Goal: Transaction & Acquisition: Book appointment/travel/reservation

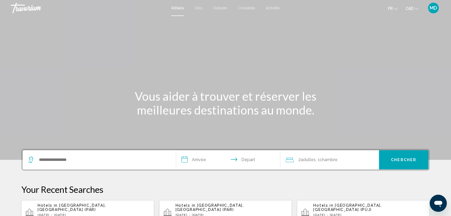
click at [210, 207] on div "Hotels in [GEOGRAPHIC_DATA], [GEOGRAPHIC_DATA] ([GEOGRAPHIC_DATA]) [DATE] - [DA…" at bounding box center [231, 212] width 112 height 19
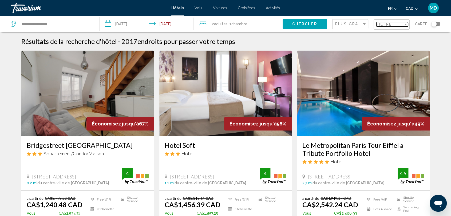
click at [378, 23] on span "Filtre" at bounding box center [383, 24] width 15 height 4
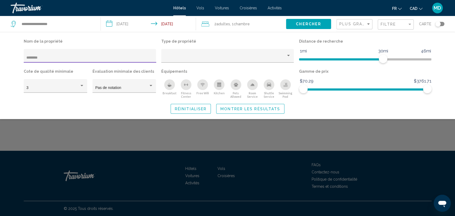
type input "********"
click at [254, 107] on span "Montrer les résultats" at bounding box center [251, 109] width 60 height 4
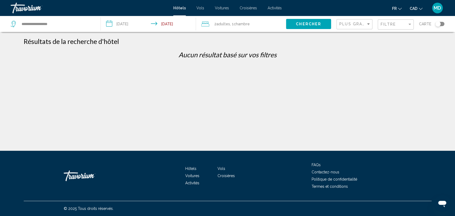
click at [399, 21] on div "Filtre" at bounding box center [396, 25] width 31 height 10
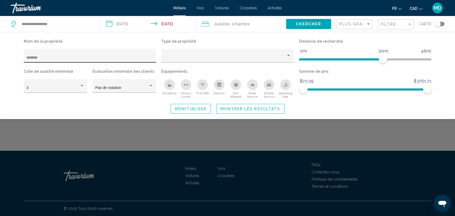
click at [26, 58] on div "********" at bounding box center [90, 56] width 133 height 14
click at [27, 58] on input "********" at bounding box center [89, 58] width 127 height 4
type input "**********"
click at [233, 108] on span "Montrer les résultats" at bounding box center [251, 109] width 60 height 4
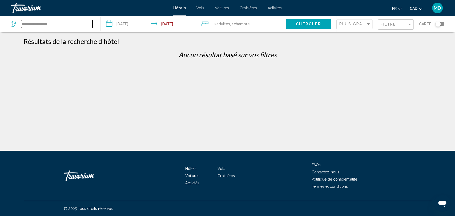
click at [73, 24] on input "**********" at bounding box center [56, 24] width 71 height 8
click at [22, 23] on input "**********" at bounding box center [56, 24] width 71 height 8
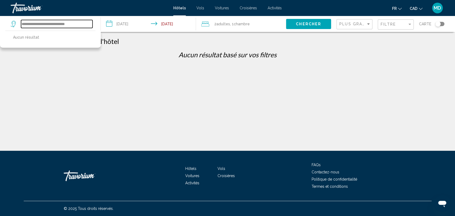
click at [79, 23] on input "**********" at bounding box center [56, 24] width 71 height 8
click at [21, 21] on div "**********" at bounding box center [52, 24] width 82 height 8
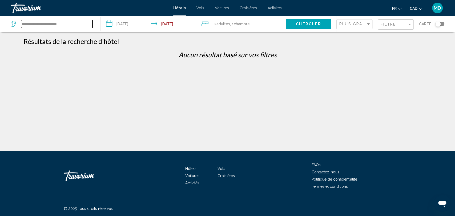
click at [23, 23] on input "**********" at bounding box center [56, 24] width 71 height 8
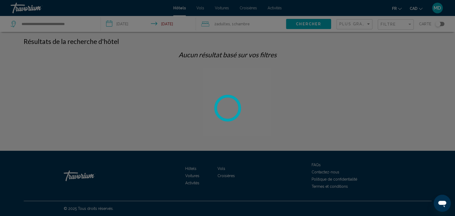
click at [82, 23] on div at bounding box center [227, 108] width 455 height 216
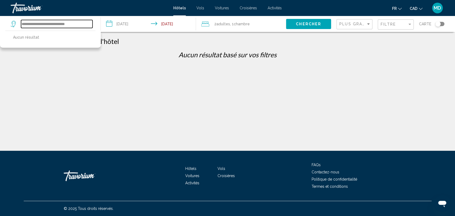
click at [77, 23] on input "**********" at bounding box center [56, 24] width 71 height 8
drag, startPoint x: 77, startPoint y: 23, endPoint x: 55, endPoint y: 20, distance: 22.4
click at [55, 20] on input "**********" at bounding box center [56, 24] width 71 height 8
click at [53, 22] on input "**********" at bounding box center [56, 24] width 71 height 8
drag, startPoint x: 53, startPoint y: 22, endPoint x: 13, endPoint y: 21, distance: 40.0
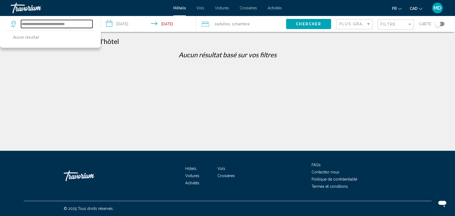
click at [13, 21] on div "**********" at bounding box center [52, 24] width 82 height 8
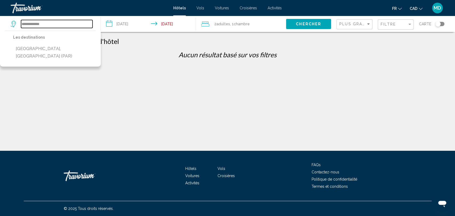
type input "**********"
click at [397, 24] on div "Filtre" at bounding box center [394, 24] width 27 height 4
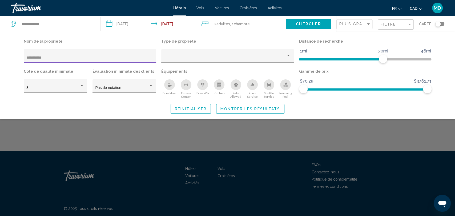
drag, startPoint x: 36, startPoint y: 59, endPoint x: 21, endPoint y: 58, distance: 15.0
click at [21, 58] on div "**********" at bounding box center [90, 53] width 138 height 30
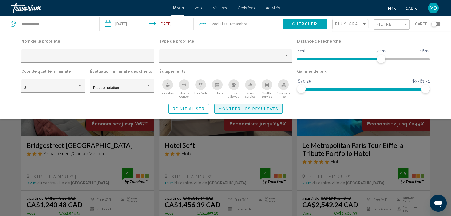
click at [231, 107] on span "Montrer les résultats" at bounding box center [248, 109] width 60 height 4
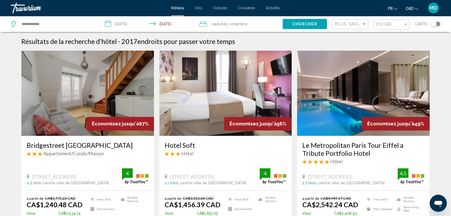
click at [433, 24] on div "Toggle map" at bounding box center [433, 23] width 5 height 5
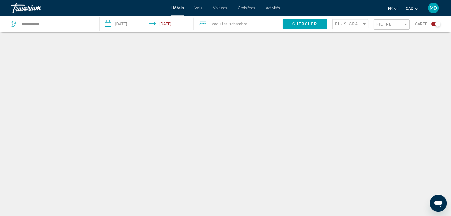
scroll to position [32, 0]
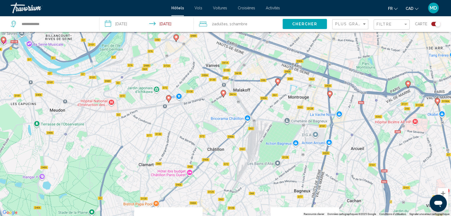
drag, startPoint x: 281, startPoint y: 145, endPoint x: 343, endPoint y: -23, distance: 178.9
click at [343, 0] on html "**********" at bounding box center [225, 76] width 451 height 216
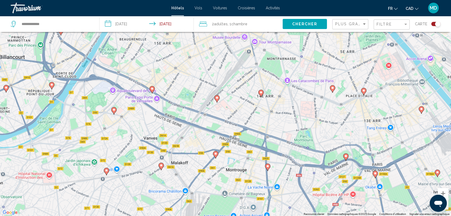
drag, startPoint x: 245, startPoint y: 58, endPoint x: 176, endPoint y: 151, distance: 115.4
click at [176, 151] on div "Pour activer le glissement avec le clavier, appuyez sur Alt+Entrée. Une fois ce…" at bounding box center [225, 108] width 451 height 216
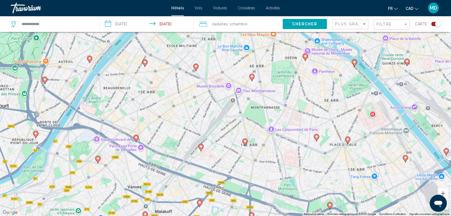
drag, startPoint x: 241, startPoint y: 103, endPoint x: 226, endPoint y: 156, distance: 55.2
click at [226, 156] on div "Pour activer le glissement avec le clavier, appuyez sur Alt+Entrée. Une fois ce…" at bounding box center [225, 108] width 451 height 216
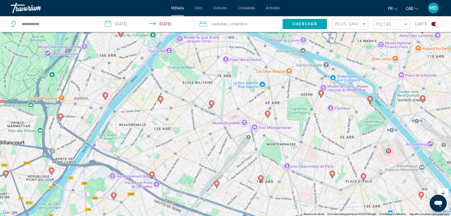
drag, startPoint x: 231, startPoint y: 90, endPoint x: 247, endPoint y: 129, distance: 41.9
click at [247, 129] on div "Pour activer le glissement avec le clavier, appuyez sur Alt+Entrée. Une fois ce…" at bounding box center [225, 108] width 451 height 216
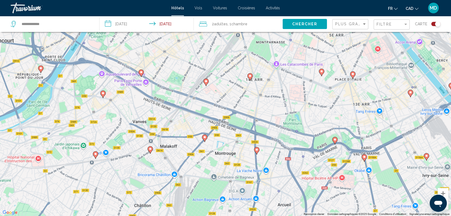
drag, startPoint x: 211, startPoint y: 138, endPoint x: 202, endPoint y: 34, distance: 105.0
click at [202, 34] on div "Pour activer le glissement avec le clavier, appuyez sur Alt+Entrée. Une fois ce…" at bounding box center [225, 108] width 451 height 216
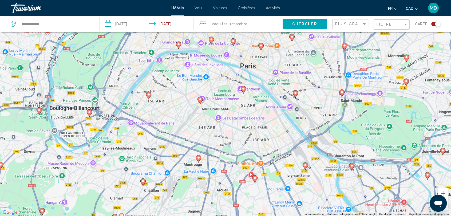
drag, startPoint x: 218, startPoint y: 74, endPoint x: 207, endPoint y: 111, distance: 39.0
click at [207, 111] on div "Pour activer le glissement avec le clavier, appuyez sur Alt+Entrée. Une fois ce…" at bounding box center [225, 108] width 451 height 216
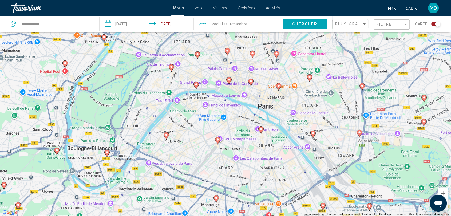
drag, startPoint x: 217, startPoint y: 79, endPoint x: 236, endPoint y: 122, distance: 47.2
click at [236, 122] on div "Pour activer le glissement avec le clavier, appuyez sur Alt+Entrée. Une fois ce…" at bounding box center [225, 108] width 451 height 216
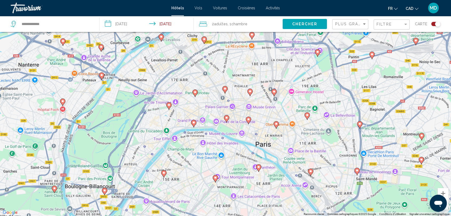
drag, startPoint x: 156, startPoint y: 73, endPoint x: 155, endPoint y: 116, distance: 43.0
click at [155, 116] on div "Pour activer le glissement avec le clavier, appuyez sur Alt+Entrée. Une fois ce…" at bounding box center [225, 108] width 451 height 216
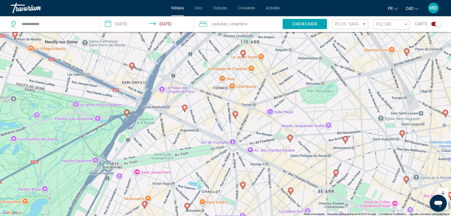
drag, startPoint x: 192, startPoint y: 98, endPoint x: 186, endPoint y: 131, distance: 33.8
click at [186, 131] on div "Pour activer le glissement avec le clavier, appuyez sur Alt+Entrée. Une fois ce…" at bounding box center [225, 108] width 451 height 216
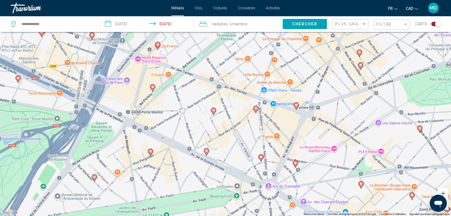
drag, startPoint x: 203, startPoint y: 107, endPoint x: 194, endPoint y: 159, distance: 52.2
click at [194, 159] on div "Pour activer le glissement avec le clavier, appuyez sur Alt+Entrée. Une fois ce…" at bounding box center [225, 108] width 451 height 216
click at [153, 86] on image "Main content" at bounding box center [152, 86] width 3 height 3
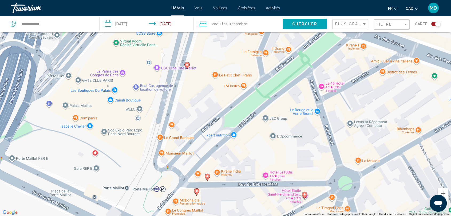
click at [187, 64] on image "Main content" at bounding box center [186, 64] width 3 height 3
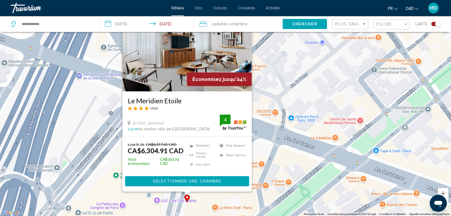
click at [282, 103] on div "Pour activer le glissement avec le clavier, appuyez sur Alt+Entrée. Une fois ce…" at bounding box center [225, 108] width 451 height 216
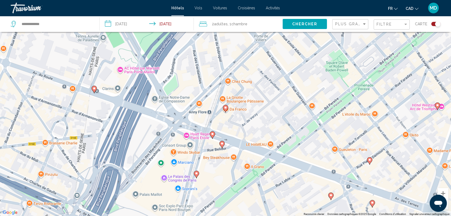
click at [212, 134] on image "Main content" at bounding box center [212, 134] width 3 height 3
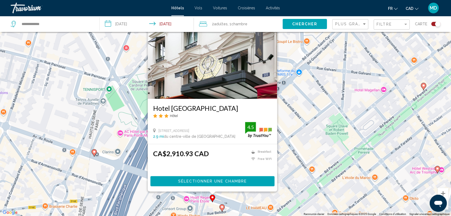
click at [223, 207] on image "Main content" at bounding box center [221, 207] width 3 height 3
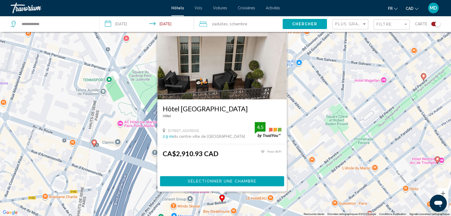
click at [299, 179] on div "Pour activer le glissement avec le clavier, appuyez sur Alt+Entrée. Une fois ce…" at bounding box center [225, 108] width 451 height 216
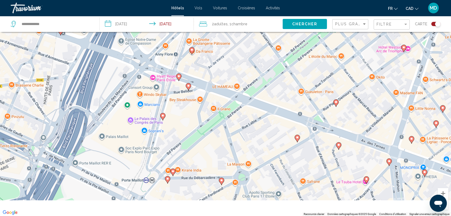
drag, startPoint x: 238, startPoint y: 189, endPoint x: 202, endPoint y: 75, distance: 119.4
click at [202, 75] on div "Pour activer le glissement avec le clavier, appuyez sur Alt+Entrée. Une fois ce…" at bounding box center [225, 108] width 451 height 216
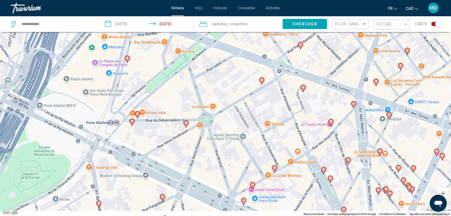
drag, startPoint x: 198, startPoint y: 121, endPoint x: 175, endPoint y: 81, distance: 46.1
click at [175, 81] on div "Pour activer le glissement avec le clavier, appuyez sur Alt+Entrée. Une fois ce…" at bounding box center [225, 108] width 451 height 216
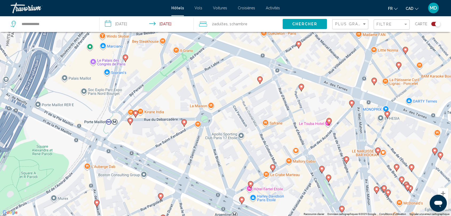
click at [132, 120] on icon "Main content" at bounding box center [130, 121] width 5 height 7
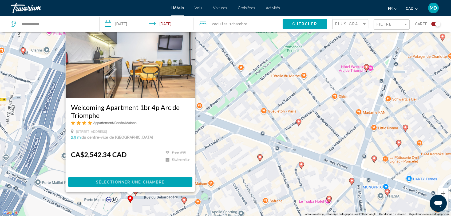
click at [217, 155] on div "Pour activer le glissement avec le clavier, appuyez sur Alt+Entrée. Une fois ce…" at bounding box center [225, 108] width 451 height 216
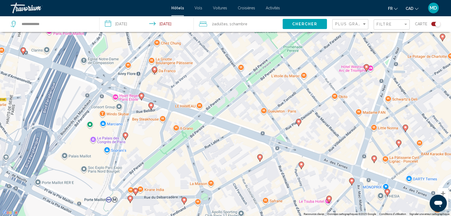
click at [183, 197] on icon "Main content" at bounding box center [184, 200] width 5 height 7
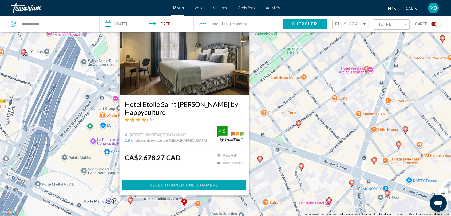
click at [283, 145] on div "Pour activer le glissement avec le clavier, appuyez sur Alt+Entrée. Une fois ce…" at bounding box center [225, 108] width 451 height 216
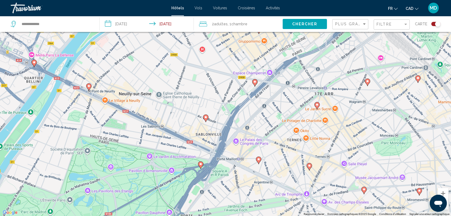
click at [310, 166] on image "Main content" at bounding box center [308, 165] width 3 height 3
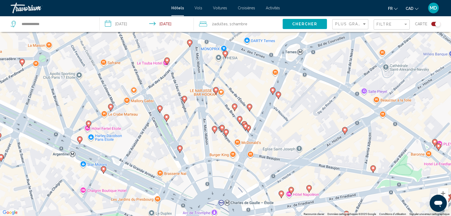
click at [159, 110] on icon "Main content" at bounding box center [159, 109] width 5 height 7
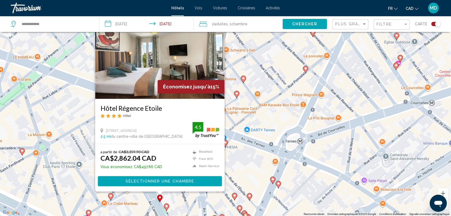
click at [77, 144] on div "Pour activer le glissement avec le clavier, appuyez sur Alt+Entrée. Une fois ce…" at bounding box center [225, 108] width 451 height 216
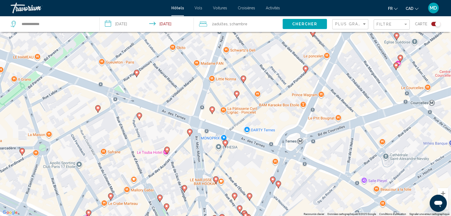
click at [22, 153] on icon "Main content" at bounding box center [22, 151] width 5 height 7
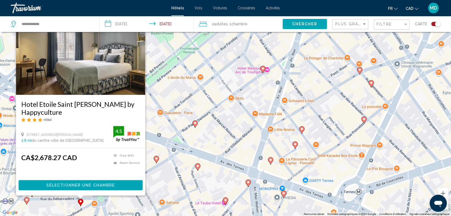
click at [181, 152] on div "Pour activer le glissement avec le clavier, appuyez sur Alt+Entrée. Une fois ce…" at bounding box center [225, 108] width 451 height 216
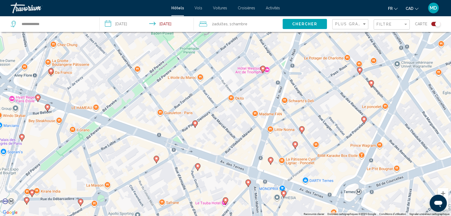
click at [156, 159] on image "Main content" at bounding box center [156, 158] width 3 height 3
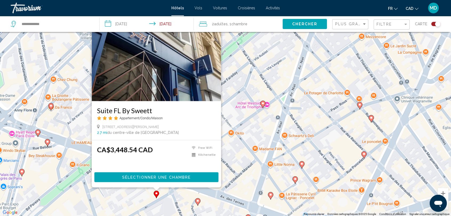
click at [199, 200] on icon "Main content" at bounding box center [197, 201] width 5 height 7
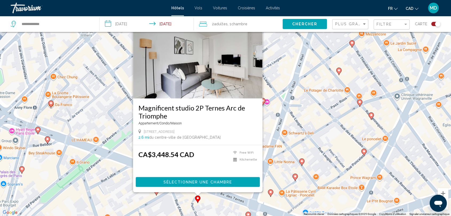
click at [115, 139] on div "Pour activer le glissement avec le clavier, appuyez sur Alt+Entrée. Une fois ce…" at bounding box center [225, 108] width 451 height 216
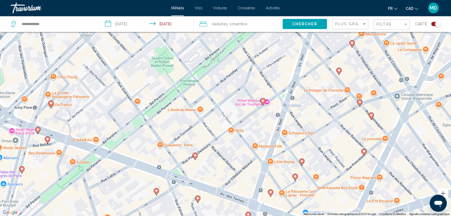
click at [194, 156] on image "Main content" at bounding box center [194, 155] width 3 height 3
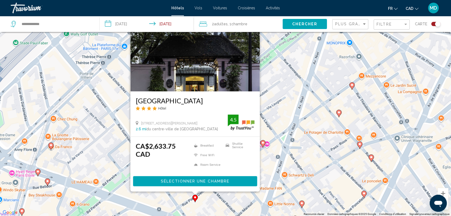
click at [263, 143] on image "Main content" at bounding box center [262, 142] width 3 height 3
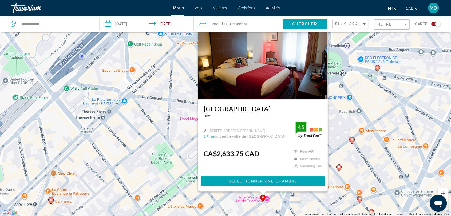
click at [52, 202] on icon "Main content" at bounding box center [51, 200] width 5 height 7
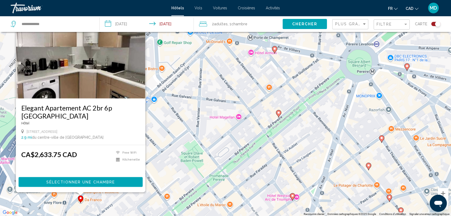
click at [162, 168] on div "Pour activer le glissement avec le clavier, appuyez sur Alt+Entrée. Une fois ce…" at bounding box center [225, 108] width 451 height 216
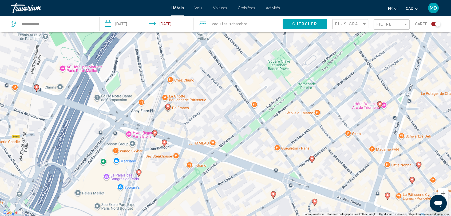
drag, startPoint x: 128, startPoint y: 148, endPoint x: 216, endPoint y: 49, distance: 132.6
click at [216, 49] on div "Pour activer le glissement avec le clavier, appuyez sur Alt+Entrée. Une fois ce…" at bounding box center [225, 108] width 451 height 216
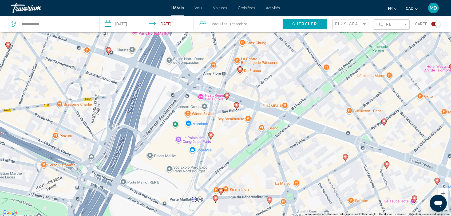
drag, startPoint x: 111, startPoint y: 146, endPoint x: 186, endPoint y: 107, distance: 83.7
click at [186, 107] on div "Pour activer le glissement avec le clavier, appuyez sur Alt+Entrée. Une fois ce…" at bounding box center [225, 108] width 451 height 216
click at [109, 49] on image "Main content" at bounding box center [108, 49] width 3 height 3
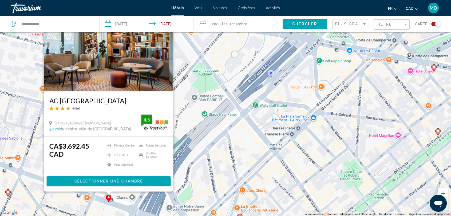
click at [205, 133] on div "Pour activer le glissement avec le clavier, appuyez sur Alt+Entrée. Une fois ce…" at bounding box center [225, 108] width 451 height 216
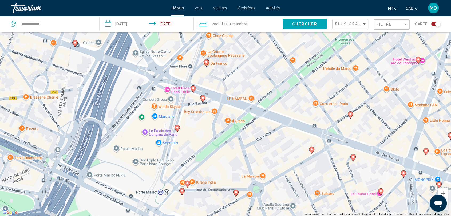
drag, startPoint x: 176, startPoint y: 126, endPoint x: 137, endPoint y: -4, distance: 135.8
click at [137, 0] on html "**********" at bounding box center [225, 76] width 451 height 216
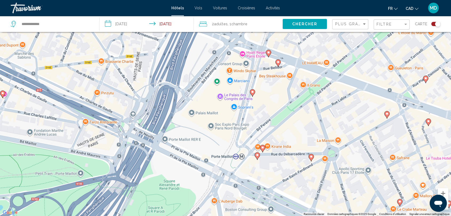
drag, startPoint x: 169, startPoint y: 147, endPoint x: 231, endPoint y: 123, distance: 66.5
click at [231, 123] on div "Pour activer le glissement avec le clavier, appuyez sur Alt+Entrée. Une fois ce…" at bounding box center [225, 108] width 451 height 216
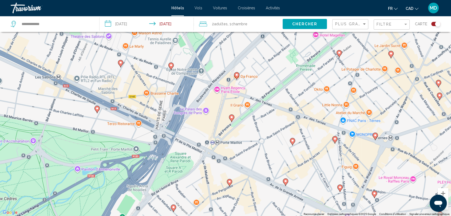
click at [230, 182] on image "Main content" at bounding box center [229, 181] width 3 height 3
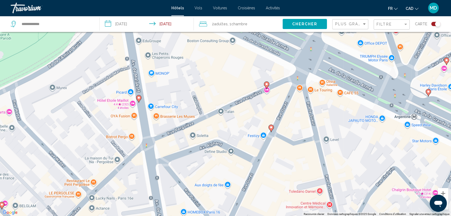
click at [266, 84] on image "Main content" at bounding box center [266, 84] width 3 height 3
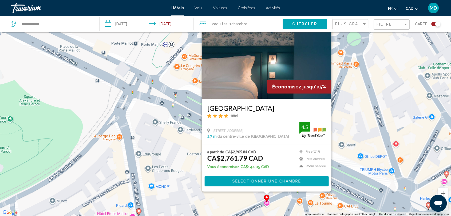
click at [139, 208] on icon "Main content" at bounding box center [138, 211] width 5 height 7
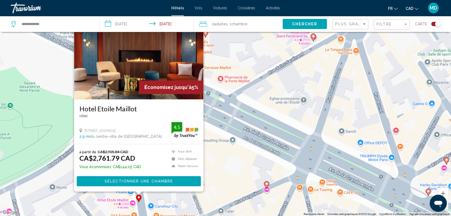
click at [447, 162] on icon "Main content" at bounding box center [446, 160] width 5 height 7
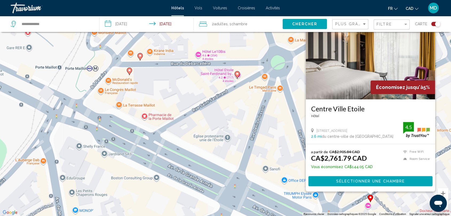
click at [268, 124] on div "Pour activer le glissement avec le clavier, appuyez sur Alt+Entrée. Une fois ce…" at bounding box center [225, 108] width 451 height 216
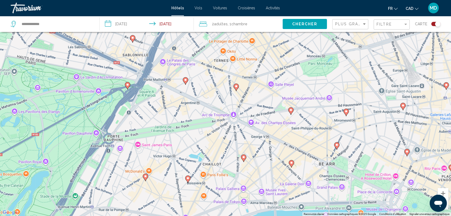
drag, startPoint x: 390, startPoint y: 141, endPoint x: 307, endPoint y: 102, distance: 91.5
click at [307, 102] on div "Pour activer le glissement avec le clavier, appuyez sur Alt+Entrée. Une fois ce…" at bounding box center [225, 108] width 451 height 216
click at [335, 146] on image "Main content" at bounding box center [336, 144] width 3 height 3
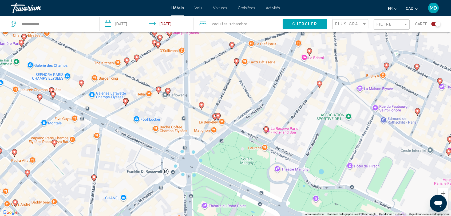
click at [218, 116] on image "Main content" at bounding box center [217, 115] width 3 height 3
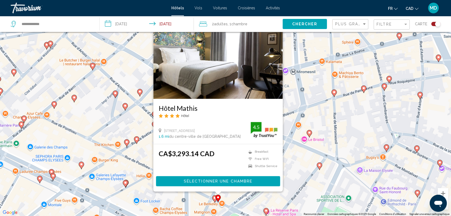
click at [265, 209] on icon "Main content" at bounding box center [265, 211] width 5 height 7
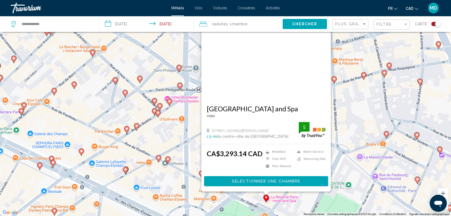
click at [169, 160] on image "Main content" at bounding box center [167, 159] width 3 height 3
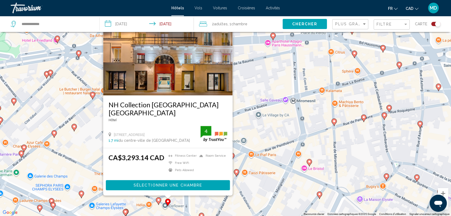
click at [158, 202] on icon "Main content" at bounding box center [158, 201] width 5 height 7
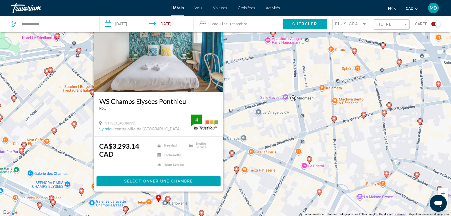
click at [125, 212] on icon "Main content" at bounding box center [125, 210] width 5 height 7
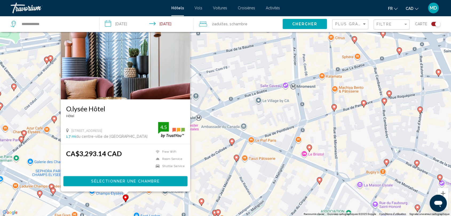
click at [239, 97] on div "Pour activer le glissement avec le clavier, appuyez sur Alt+Entrée. Une fois ce…" at bounding box center [225, 108] width 451 height 216
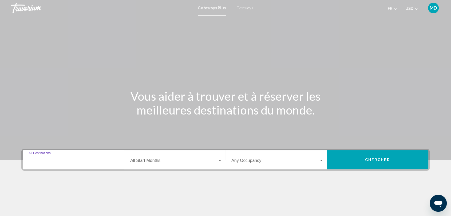
click at [88, 162] on input "Destination All Destinations" at bounding box center [75, 161] width 92 height 5
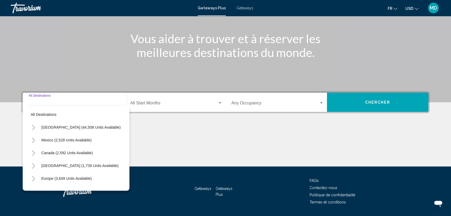
scroll to position [73, 0]
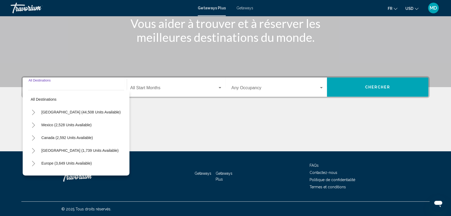
click at [29, 162] on button "Toggle Europe (3,649 units available)" at bounding box center [33, 163] width 11 height 11
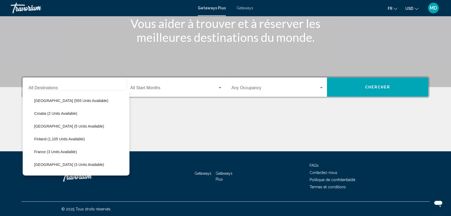
scroll to position [89, 2]
click at [43, 150] on span "France (3 units available)" at bounding box center [55, 152] width 43 height 4
type input "**********"
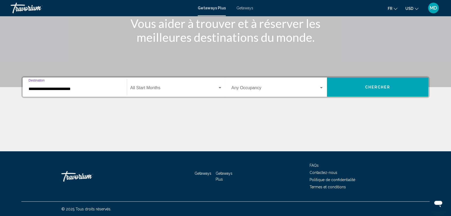
click at [245, 7] on span "Getaways" at bounding box center [244, 8] width 17 height 4
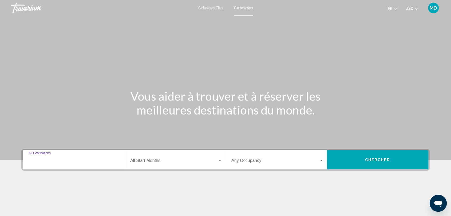
click at [86, 160] on input "Destination All Destinations" at bounding box center [75, 161] width 92 height 5
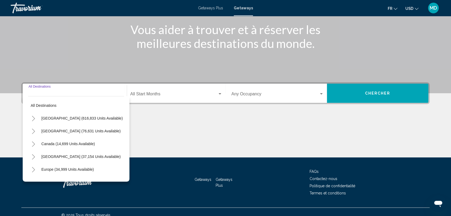
scroll to position [73, 0]
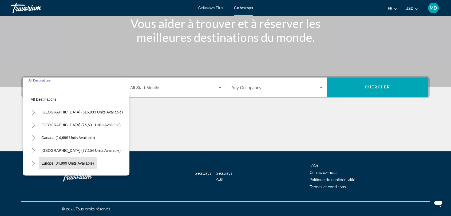
click at [69, 162] on span "Europe (34,999 units available)" at bounding box center [67, 163] width 53 height 4
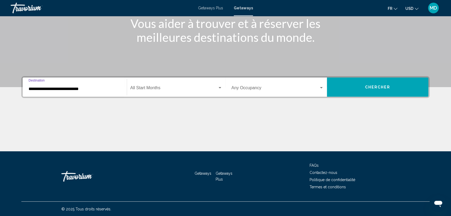
click at [92, 90] on input "**********" at bounding box center [75, 89] width 92 height 5
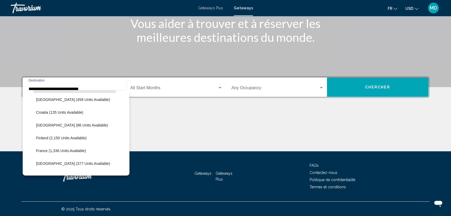
scroll to position [122, 0]
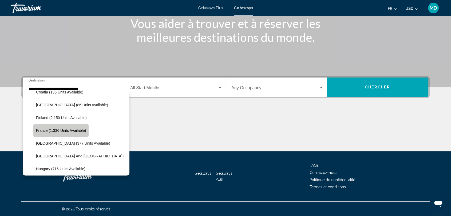
click at [50, 131] on span "France (1,336 units available)" at bounding box center [61, 131] width 50 height 4
type input "**********"
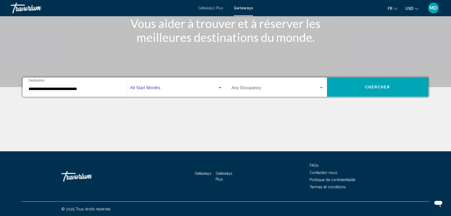
click at [164, 89] on span "Search widget" at bounding box center [173, 89] width 87 height 5
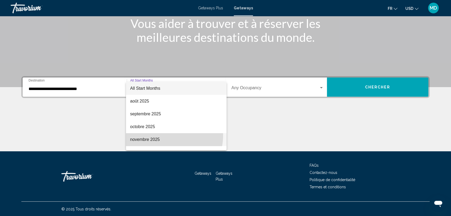
click at [162, 135] on span "novembre 2025" at bounding box center [176, 139] width 92 height 13
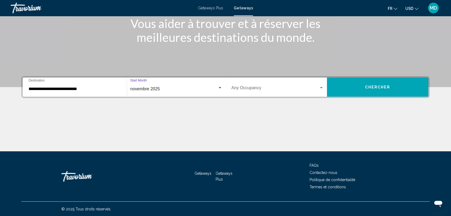
click at [368, 82] on button "Chercher" at bounding box center [377, 87] width 101 height 19
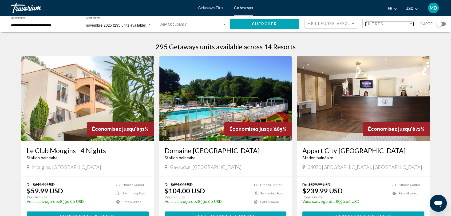
click at [386, 24] on div "Filtres" at bounding box center [386, 24] width 43 height 4
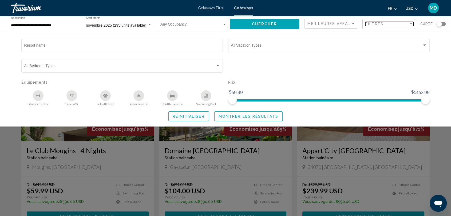
click at [410, 24] on div "Filter" at bounding box center [410, 23] width 3 height 1
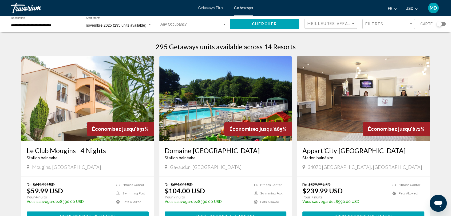
click at [437, 24] on div "Search widget" at bounding box center [438, 23] width 5 height 5
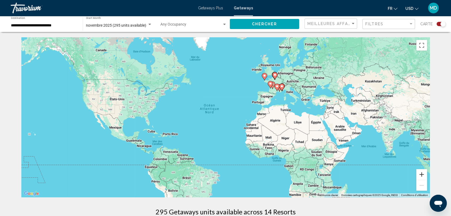
click at [425, 175] on button "Zoom avant" at bounding box center [421, 174] width 11 height 11
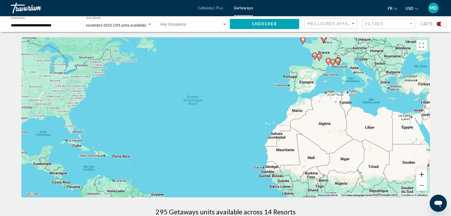
click at [425, 175] on button "Zoom avant" at bounding box center [421, 174] width 11 height 11
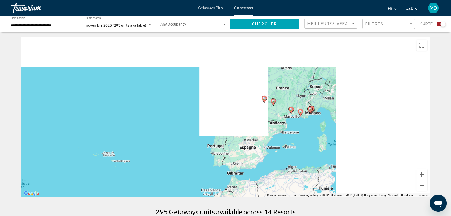
drag, startPoint x: 394, startPoint y: 86, endPoint x: 233, endPoint y: 205, distance: 200.9
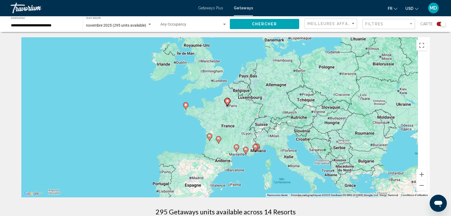
drag, startPoint x: 256, startPoint y: 157, endPoint x: 211, endPoint y: 177, distance: 49.3
click at [211, 177] on div "Pour activer le glissement avec le clavier, appuyez sur Alt+Entrée. Une fois ce…" at bounding box center [225, 117] width 408 height 160
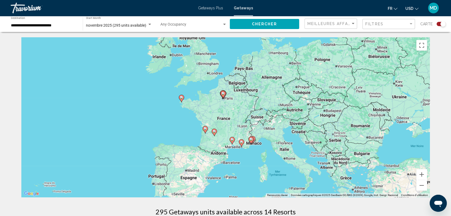
click at [224, 95] on image "Main content" at bounding box center [222, 93] width 3 height 3
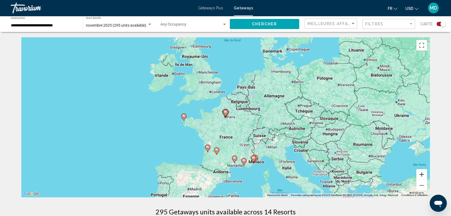
click at [420, 173] on button "Zoom avant" at bounding box center [421, 174] width 11 height 11
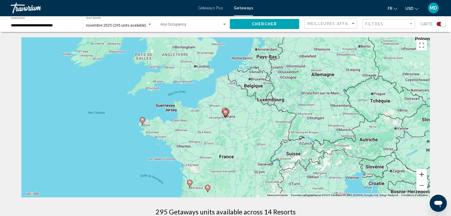
click at [420, 173] on button "Zoom avant" at bounding box center [421, 174] width 11 height 11
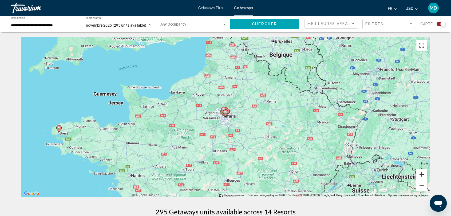
click at [420, 173] on button "Zoom avant" at bounding box center [421, 174] width 11 height 11
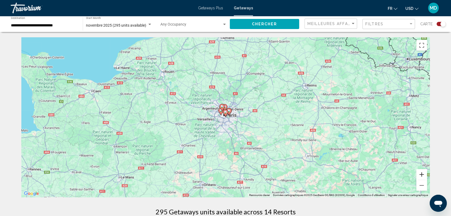
click at [420, 173] on button "Zoom avant" at bounding box center [421, 174] width 11 height 11
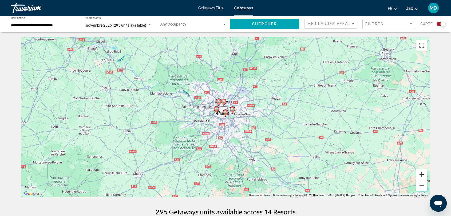
click at [420, 173] on button "Zoom avant" at bounding box center [421, 174] width 11 height 11
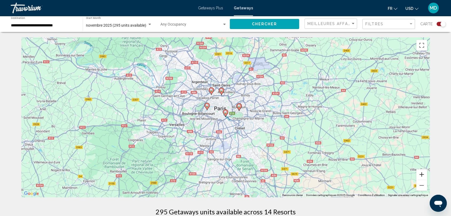
click at [420, 173] on button "Zoom avant" at bounding box center [421, 174] width 11 height 11
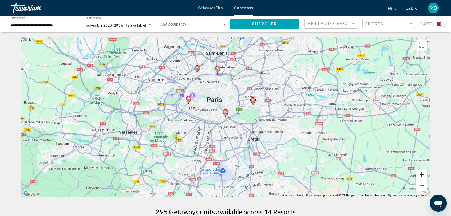
click at [420, 173] on button "Zoom avant" at bounding box center [421, 174] width 11 height 11
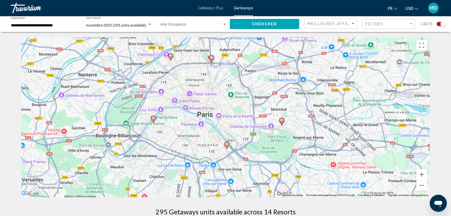
drag, startPoint x: 271, startPoint y: 135, endPoint x: 272, endPoint y: 169, distance: 34.2
click at [272, 169] on div "Pour activer le glissement avec le clavier, appuyez sur Alt+Entrée. Une fois ce…" at bounding box center [225, 117] width 408 height 160
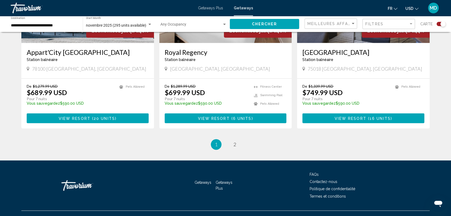
scroll to position [818, 0]
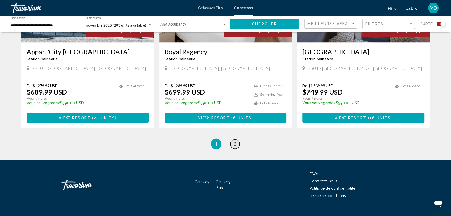
click at [234, 141] on span "2" at bounding box center [234, 144] width 3 height 6
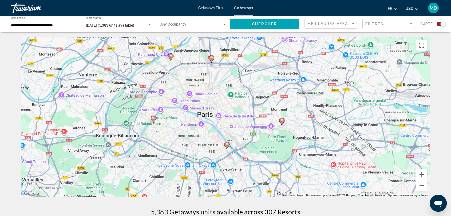
click at [171, 56] on image "Main content" at bounding box center [170, 55] width 3 height 3
type input "**********"
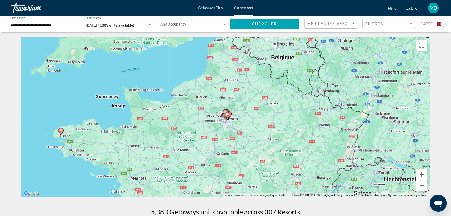
click at [230, 210] on h1 "5,383 Getaways units available across 307 Resorts" at bounding box center [225, 212] width 149 height 8
click at [393, 24] on div "Filtres" at bounding box center [386, 24] width 43 height 4
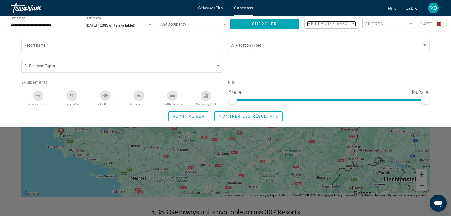
click at [329, 22] on span "Meilleures affaires" at bounding box center [332, 24] width 50 height 4
click at [329, 22] on span "Meilleures affaires" at bounding box center [322, 24] width 30 height 4
click at [442, 26] on div "Search widget" at bounding box center [442, 23] width 5 height 5
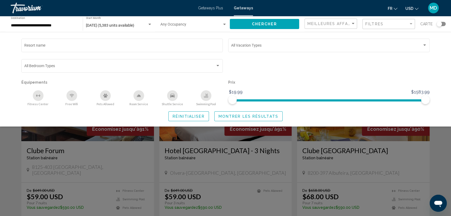
click at [438, 142] on div "Search widget" at bounding box center [225, 148] width 451 height 136
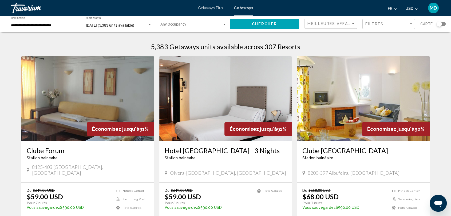
click at [46, 22] on div "**********" at bounding box center [44, 24] width 66 height 15
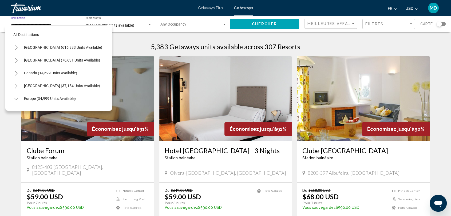
scroll to position [123, 0]
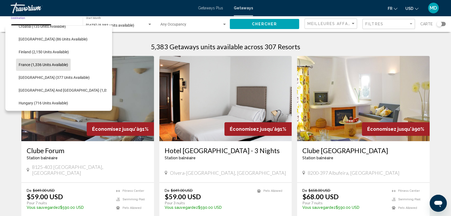
click at [43, 60] on button "France (1,336 units available)" at bounding box center [43, 65] width 55 height 12
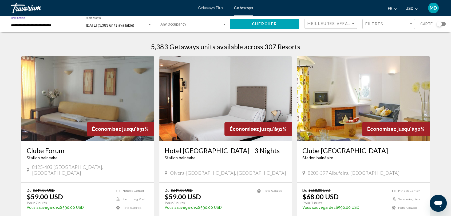
click at [242, 25] on button "Chercher" at bounding box center [264, 24] width 69 height 10
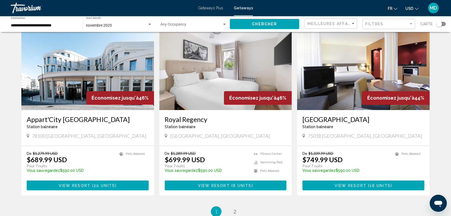
scroll to position [587, 0]
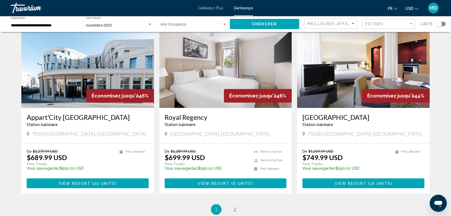
click at [361, 74] on img "Main content" at bounding box center [363, 65] width 133 height 85
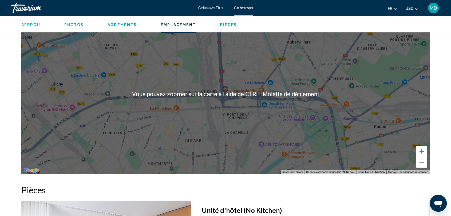
scroll to position [619, 0]
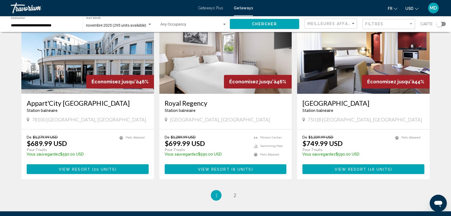
scroll to position [653, 0]
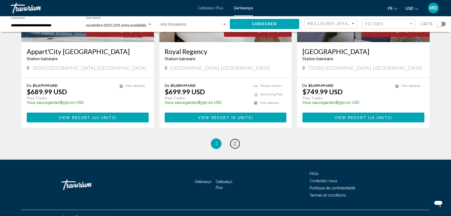
click at [237, 139] on link "page 2" at bounding box center [234, 143] width 9 height 9
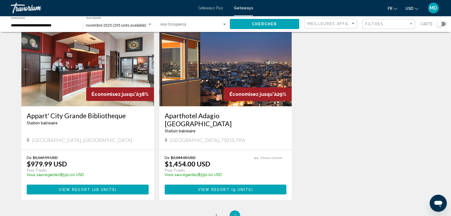
scroll to position [35, 0]
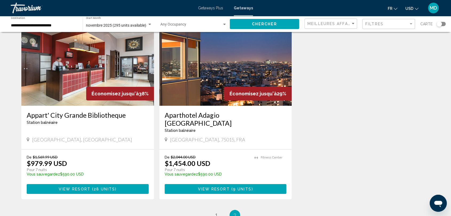
click at [195, 102] on img "Main content" at bounding box center [225, 63] width 133 height 85
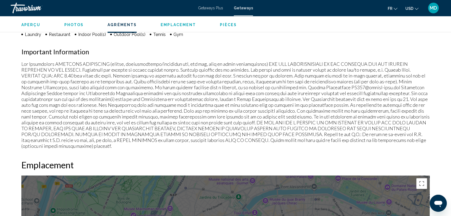
scroll to position [466, 0]
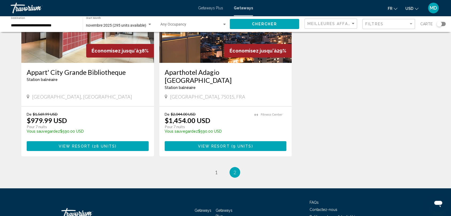
scroll to position [79, 0]
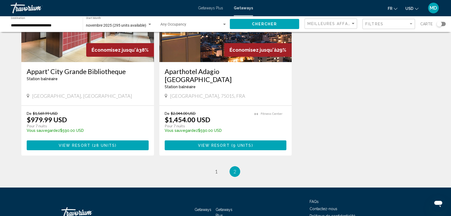
click at [102, 143] on span "28 units" at bounding box center [104, 145] width 21 height 4
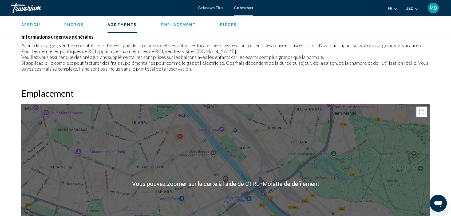
scroll to position [482, 0]
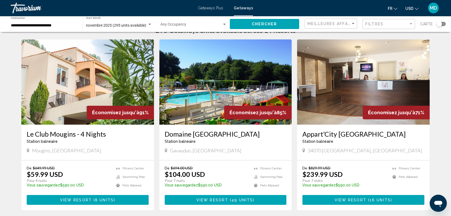
scroll to position [31, 0]
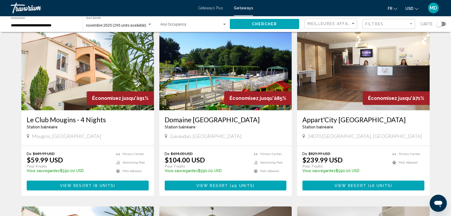
click at [225, 77] on img "Main content" at bounding box center [225, 67] width 133 height 85
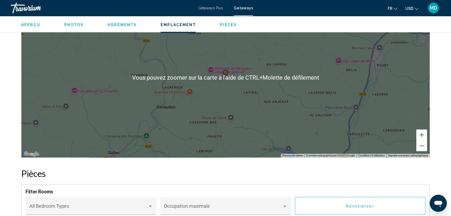
scroll to position [833, 0]
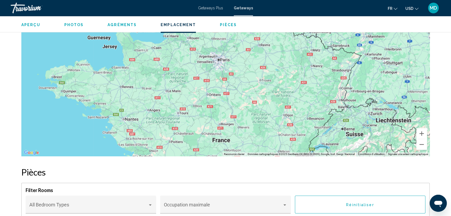
drag, startPoint x: 258, startPoint y: 51, endPoint x: 215, endPoint y: 170, distance: 127.0
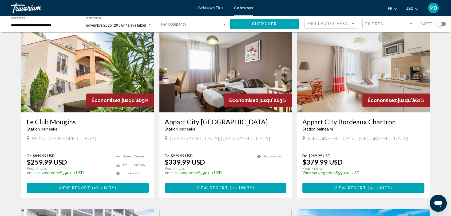
scroll to position [211, 0]
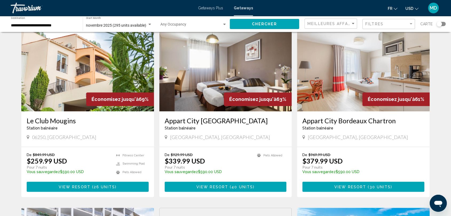
click at [138, 83] on img "Main content" at bounding box center [87, 68] width 133 height 85
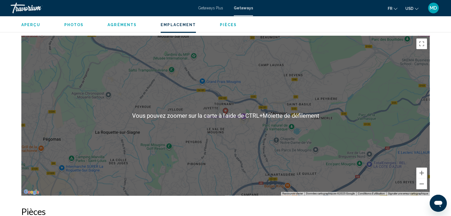
scroll to position [760, 0]
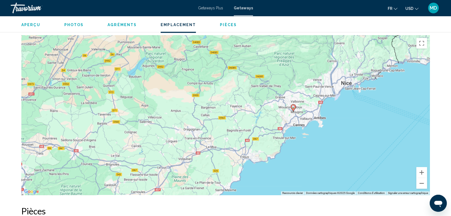
drag, startPoint x: 175, startPoint y: 77, endPoint x: 263, endPoint y: 99, distance: 90.1
click at [263, 99] on div "Pour activer le glissement avec le clavier, appuyez sur Alt+Entrée. Une fois ce…" at bounding box center [225, 115] width 408 height 160
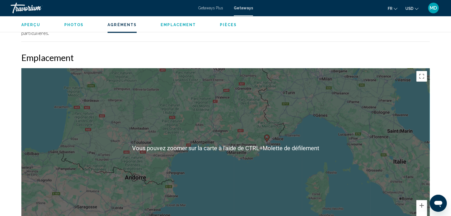
scroll to position [723, 0]
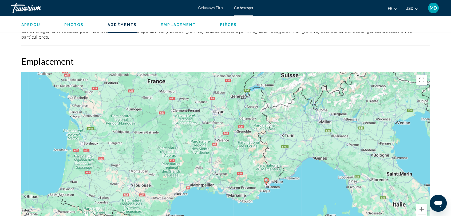
drag, startPoint x: 239, startPoint y: 84, endPoint x: 239, endPoint y: 126, distance: 42.7
click at [239, 126] on div "Pour activer le glissement avec le clavier, appuyez sur Alt+Entrée. Une fois ce…" at bounding box center [225, 152] width 408 height 160
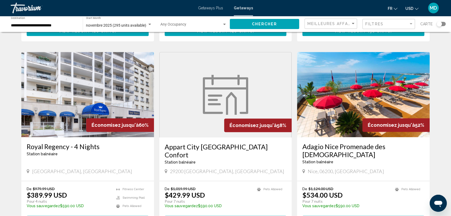
scroll to position [368, 0]
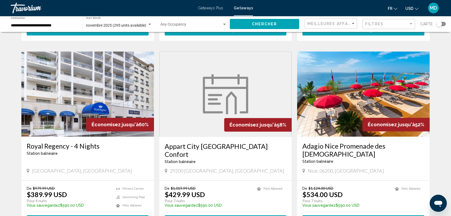
click at [319, 78] on img "Main content" at bounding box center [363, 93] width 133 height 85
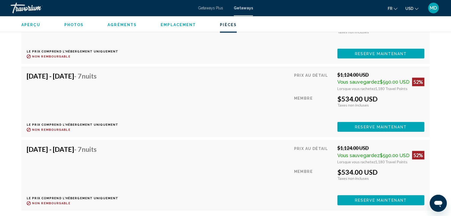
scroll to position [1150, 0]
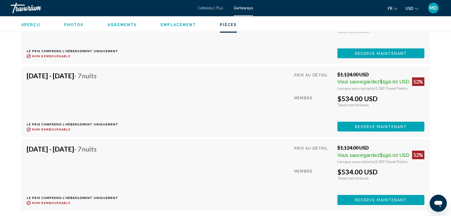
click at [207, 97] on div "Nov 22, 2025 - Nov 29, 2025 - 7 nuits Le prix comprend l'hébergement uniquement…" at bounding box center [225, 102] width 397 height 60
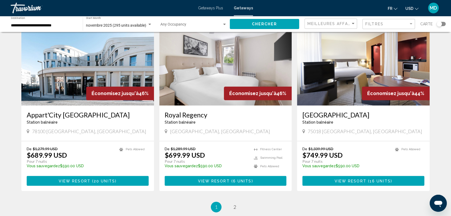
scroll to position [590, 0]
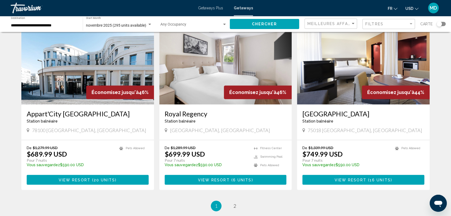
click at [258, 66] on img "Main content" at bounding box center [225, 61] width 133 height 85
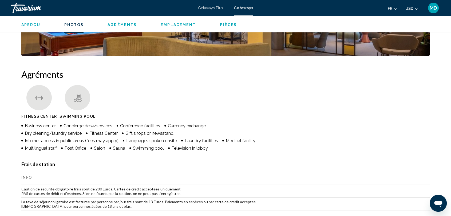
scroll to position [370, 0]
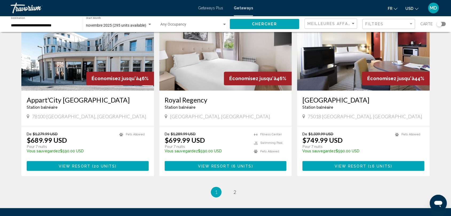
scroll to position [606, 0]
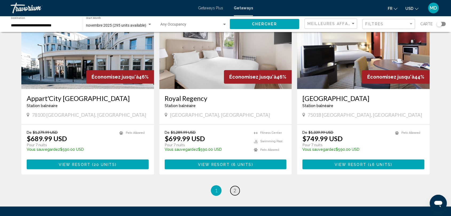
click at [235, 188] on span "2" at bounding box center [234, 191] width 3 height 6
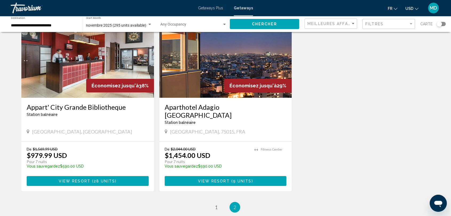
scroll to position [44, 0]
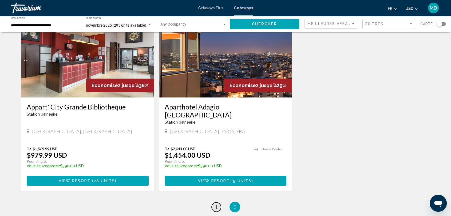
click at [213, 203] on link "page 1" at bounding box center [215, 207] width 9 height 9
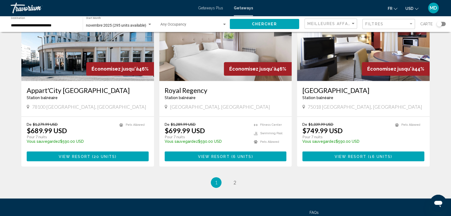
scroll to position [628, 0]
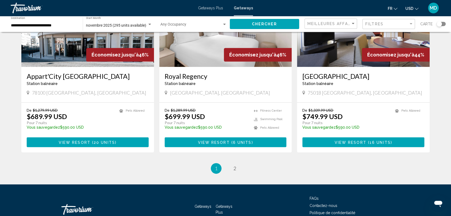
click at [349, 44] on img "Main content" at bounding box center [363, 24] width 133 height 85
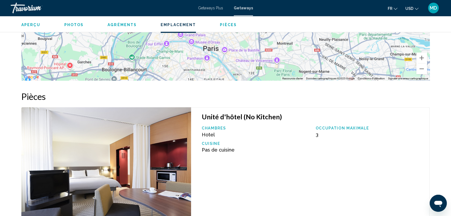
scroll to position [712, 0]
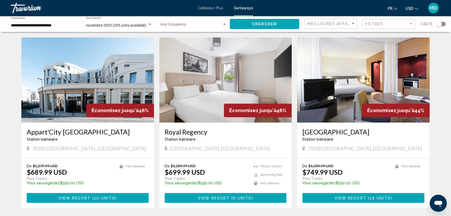
scroll to position [653, 0]
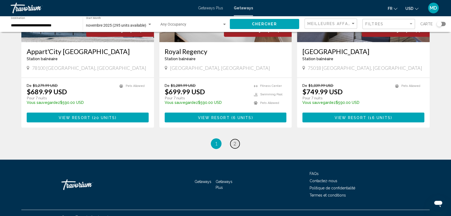
click at [230, 139] on link "page 2" at bounding box center [234, 143] width 9 height 9
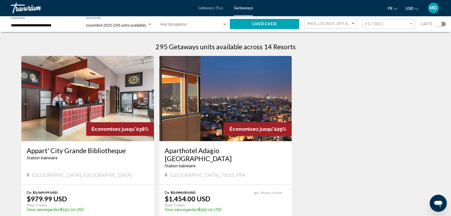
click at [115, 108] on img "Main content" at bounding box center [87, 98] width 133 height 85
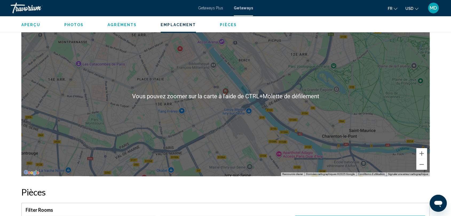
scroll to position [573, 0]
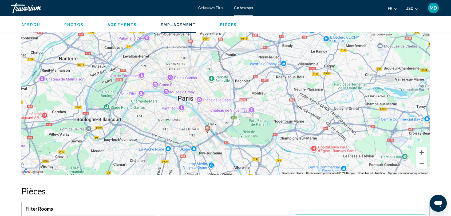
drag, startPoint x: 122, startPoint y: 58, endPoint x: 155, endPoint y: 103, distance: 56.1
click at [155, 103] on div "Pour activer le glissement avec le clavier, appuyez sur Alt+Entrée. Une fois ce…" at bounding box center [225, 95] width 408 height 160
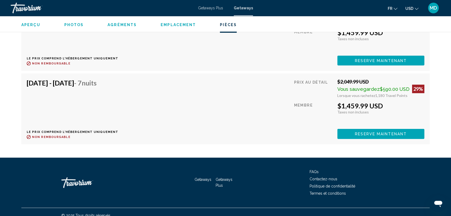
scroll to position [1608, 0]
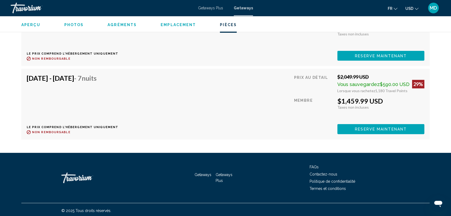
click at [413, 7] on span "USD" at bounding box center [409, 8] width 8 height 4
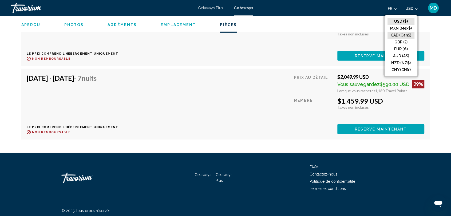
click at [407, 35] on button "CAD (Can$)" at bounding box center [400, 35] width 27 height 7
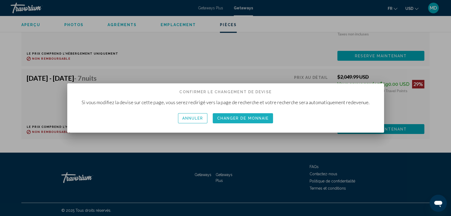
click at [232, 118] on span "Changer de monnaie" at bounding box center [243, 119] width 52 height 4
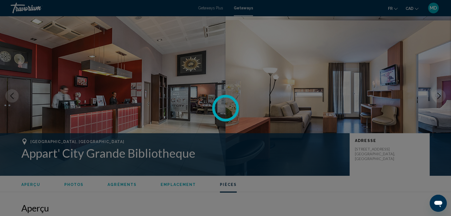
scroll to position [1608, 0]
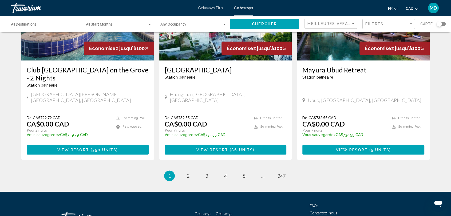
scroll to position [668, 0]
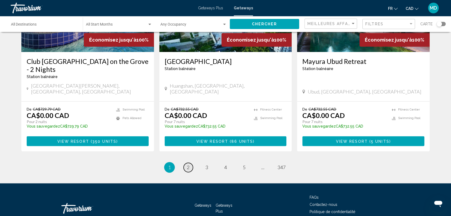
click at [190, 163] on link "page 2" at bounding box center [187, 167] width 9 height 9
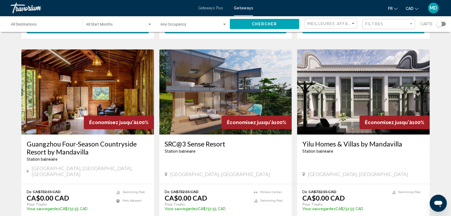
scroll to position [676, 0]
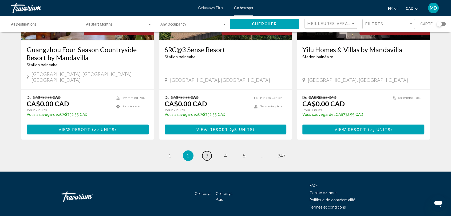
click at [209, 151] on link "page 3" at bounding box center [206, 155] width 9 height 9
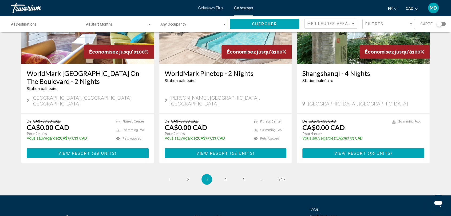
scroll to position [660, 0]
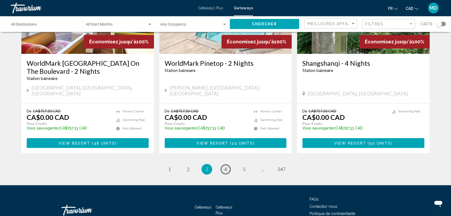
click at [227, 165] on link "page 4" at bounding box center [225, 169] width 9 height 9
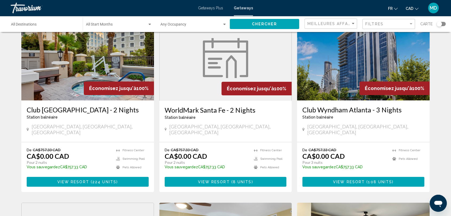
scroll to position [44, 0]
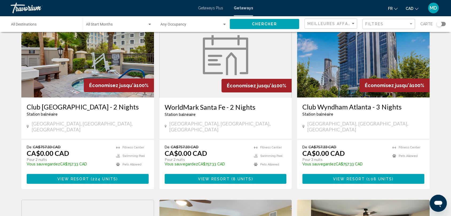
click at [227, 145] on p "De CA$757.33 CAD" at bounding box center [207, 147] width 84 height 5
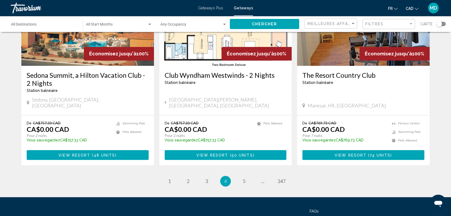
scroll to position [669, 0]
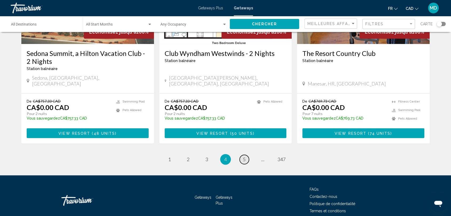
click at [246, 155] on link "page 5" at bounding box center [243, 159] width 9 height 9
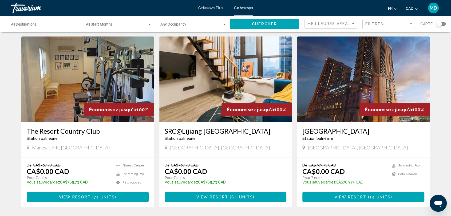
scroll to position [20, 0]
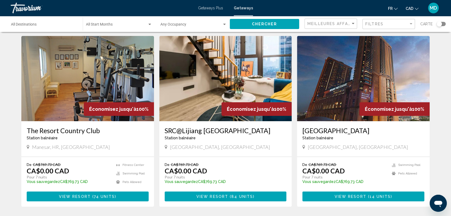
click at [347, 197] on span "View Resort" at bounding box center [350, 197] width 32 height 4
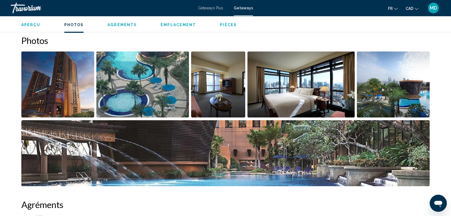
scroll to position [239, 0]
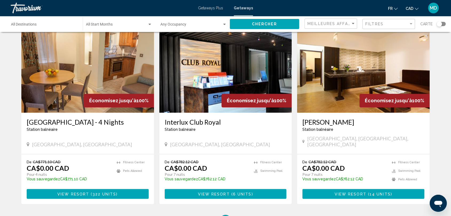
scroll to position [598, 0]
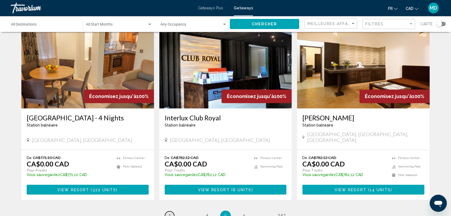
click at [170, 213] on span "1" at bounding box center [169, 216] width 3 height 6
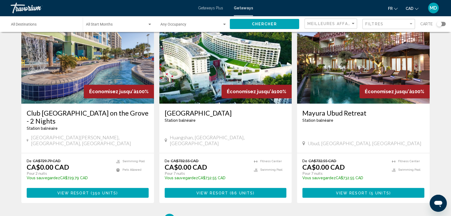
scroll to position [668, 0]
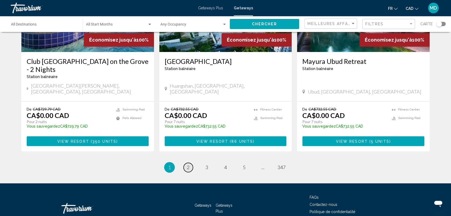
click at [188, 165] on span "2" at bounding box center [188, 168] width 3 height 6
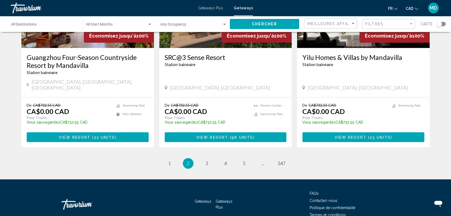
scroll to position [676, 0]
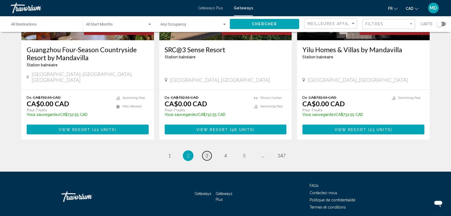
click at [208, 151] on link "page 3" at bounding box center [206, 155] width 9 height 9
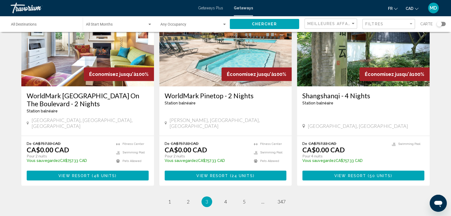
scroll to position [630, 0]
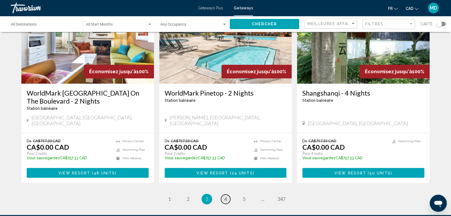
click at [227, 195] on link "page 4" at bounding box center [225, 199] width 9 height 9
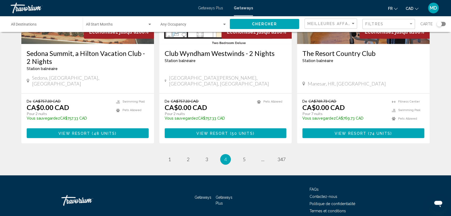
scroll to position [668, 0]
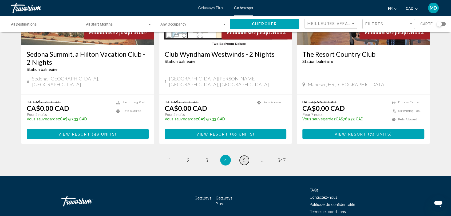
click at [246, 156] on link "page 5" at bounding box center [243, 160] width 9 height 9
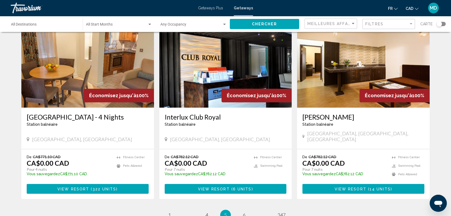
scroll to position [616, 0]
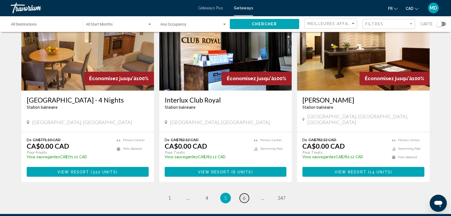
click at [244, 195] on span "6" at bounding box center [244, 198] width 3 height 6
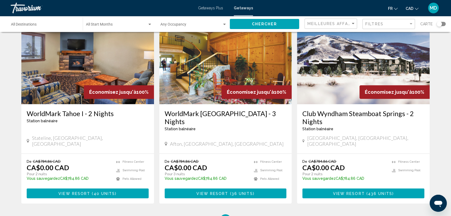
scroll to position [608, 0]
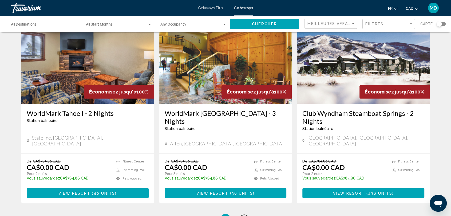
click at [246, 215] on link "page 7" at bounding box center [243, 219] width 9 height 9
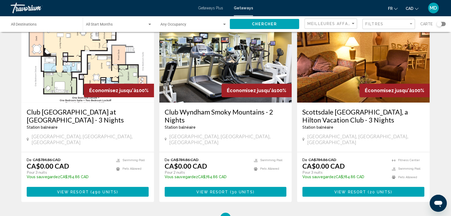
scroll to position [626, 0]
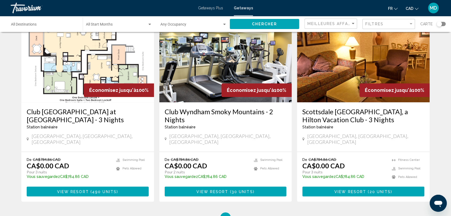
click at [242, 213] on li "page 8" at bounding box center [244, 218] width 11 height 11
click at [244, 215] on span "8" at bounding box center [244, 218] width 3 height 6
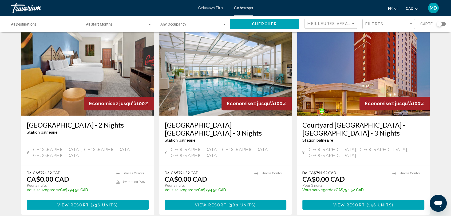
scroll to position [643, 0]
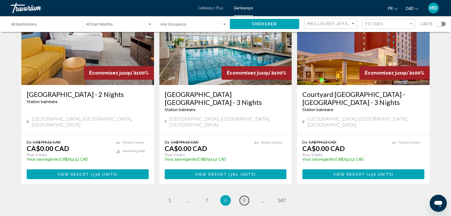
click at [244, 198] on span "9" at bounding box center [244, 201] width 3 height 6
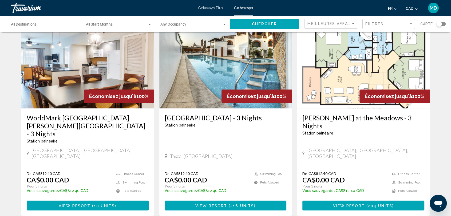
scroll to position [402, 0]
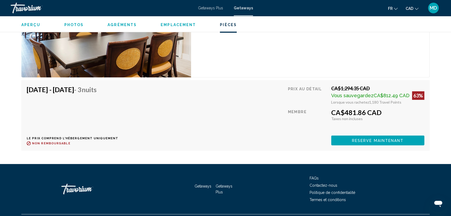
scroll to position [1588, 0]
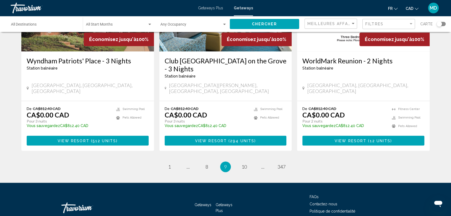
scroll to position [684, 0]
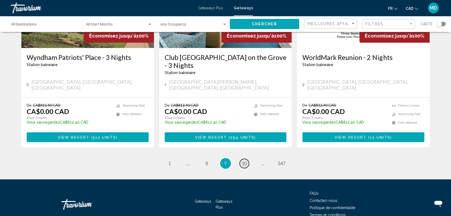
click at [243, 161] on span "10" at bounding box center [243, 164] width 5 height 6
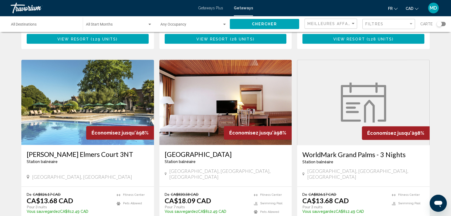
scroll to position [583, 0]
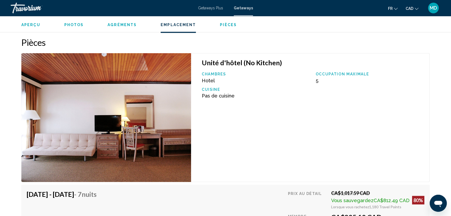
scroll to position [870, 0]
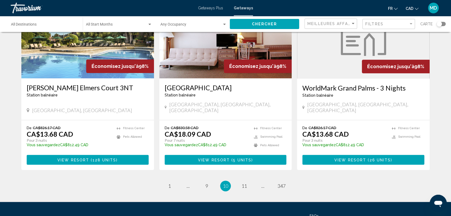
scroll to position [650, 0]
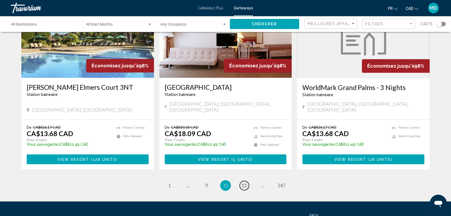
click at [242, 183] on span "11" at bounding box center [243, 186] width 5 height 6
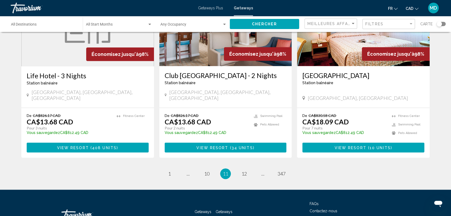
scroll to position [644, 0]
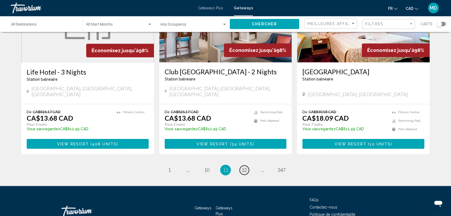
click at [245, 167] on span "12" at bounding box center [243, 170] width 5 height 6
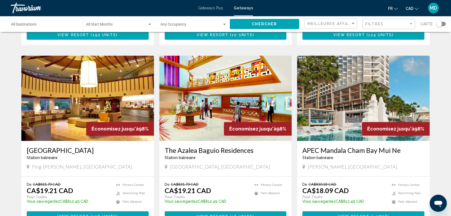
scroll to position [187, 0]
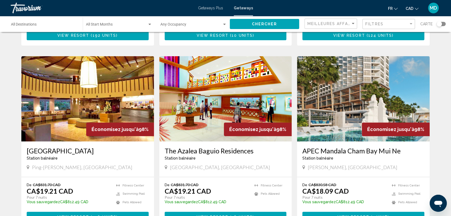
click at [339, 102] on img "Main content" at bounding box center [363, 98] width 133 height 85
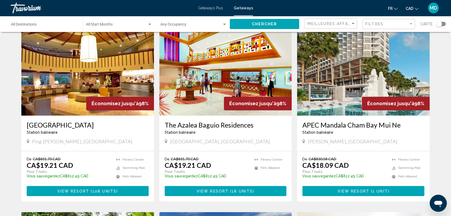
scroll to position [186, 0]
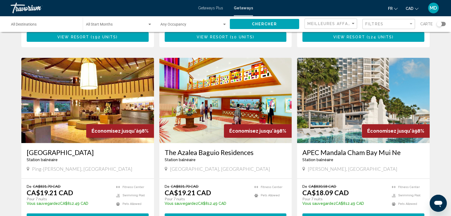
click at [360, 216] on span "View Resort ( 1 unit )" at bounding box center [363, 218] width 52 height 4
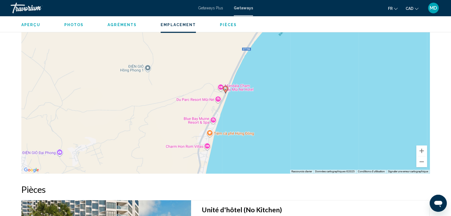
scroll to position [634, 0]
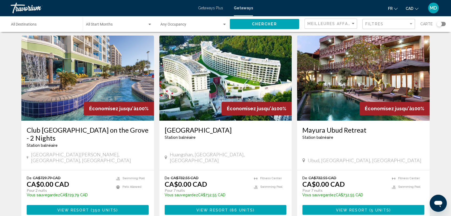
scroll to position [613, 0]
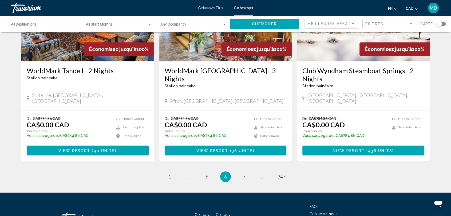
scroll to position [668, 0]
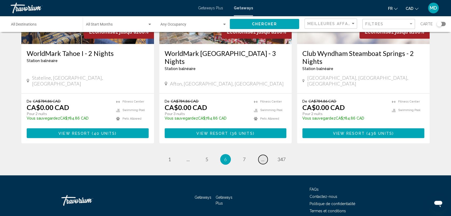
click at [262, 157] on span "..." at bounding box center [262, 160] width 3 height 6
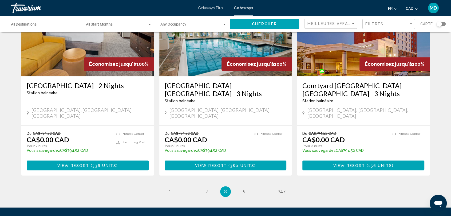
scroll to position [668, 0]
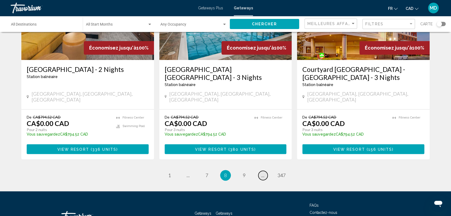
click at [263, 173] on span "..." at bounding box center [262, 176] width 3 height 6
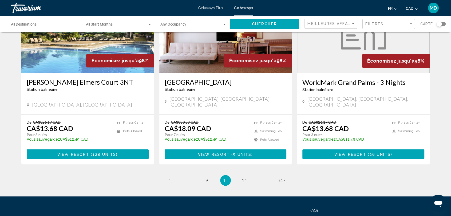
scroll to position [661, 0]
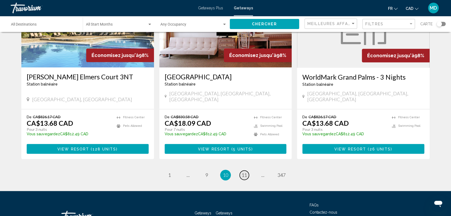
click at [243, 172] on span "11" at bounding box center [243, 175] width 5 height 6
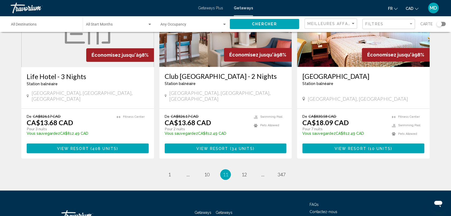
scroll to position [669, 0]
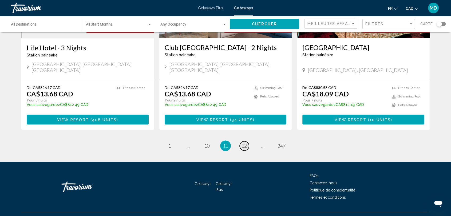
click at [242, 143] on span "12" at bounding box center [243, 146] width 5 height 6
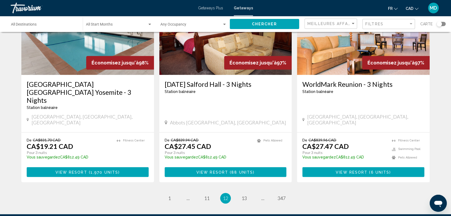
scroll to position [668, 0]
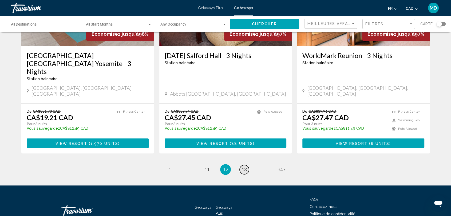
click at [242, 167] on span "13" at bounding box center [243, 170] width 5 height 6
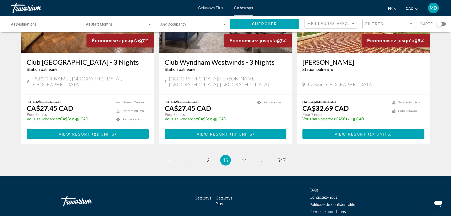
scroll to position [676, 0]
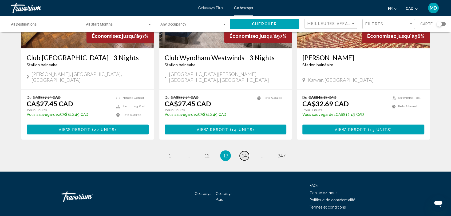
click at [245, 151] on link "page 14" at bounding box center [243, 155] width 9 height 9
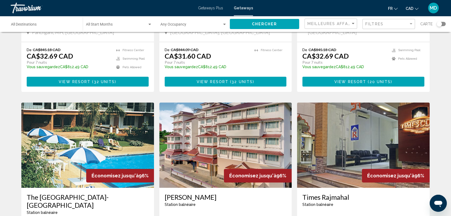
scroll to position [129, 0]
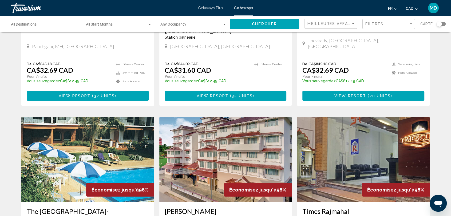
click at [56, 20] on div "Destination All Destinations" at bounding box center [44, 24] width 66 height 15
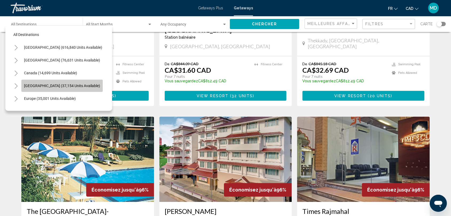
click at [41, 86] on span "Caribbean & Atlantic Islands (37,154 units available)" at bounding box center [62, 86] width 76 height 4
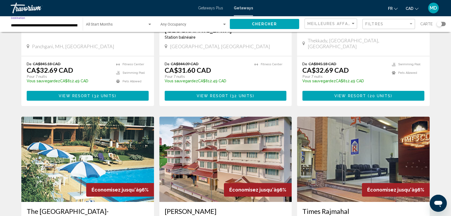
click at [27, 26] on input "**********" at bounding box center [44, 25] width 66 height 4
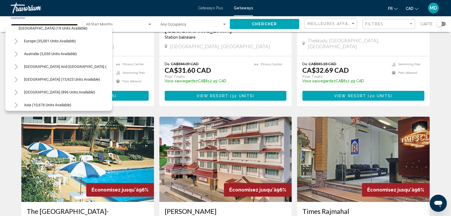
scroll to position [228, 0]
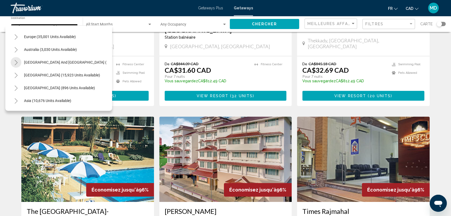
click at [15, 59] on button "Toggle South Pacific and Oceania (273 units available)" at bounding box center [16, 62] width 11 height 11
click at [16, 98] on button "Toggle South America (15,923 units available)" at bounding box center [16, 100] width 11 height 11
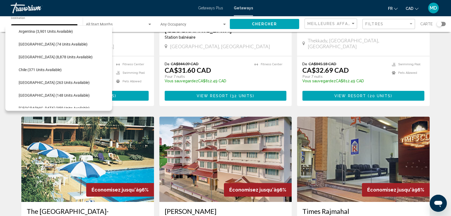
scroll to position [311, 0]
click at [24, 84] on span "Colombia (263 units available)" at bounding box center [54, 82] width 71 height 4
type input "**********"
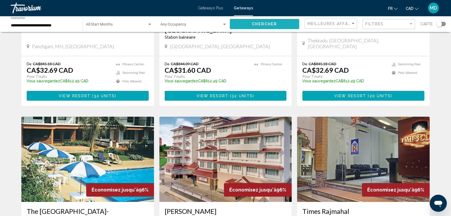
click at [249, 25] on button "Chercher" at bounding box center [264, 24] width 69 height 10
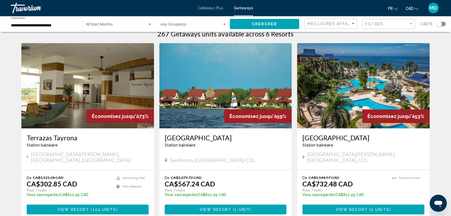
scroll to position [13, 0]
click at [93, 97] on img "Main content" at bounding box center [87, 85] width 133 height 85
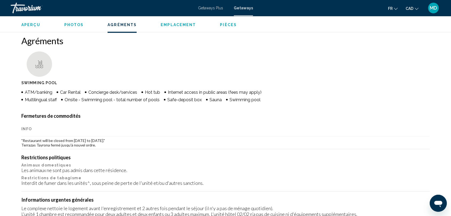
scroll to position [395, 0]
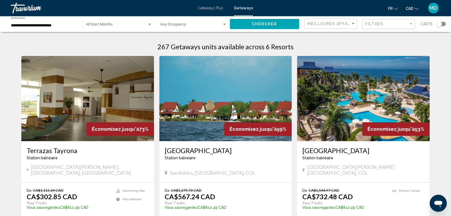
click at [342, 109] on img "Main content" at bounding box center [363, 98] width 133 height 85
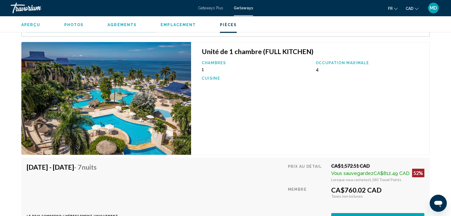
scroll to position [871, 0]
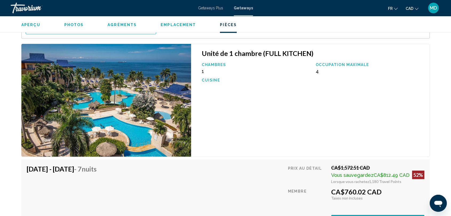
click at [291, 112] on div "Unité de 1 chambre (FULL KITCHEN) Chambres 1 Occupation maximale 4 Cuisine" at bounding box center [310, 100] width 238 height 113
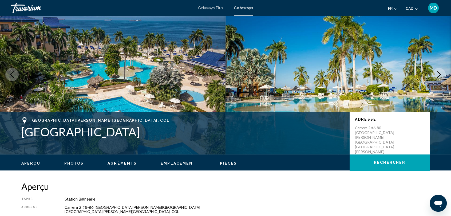
scroll to position [5, 0]
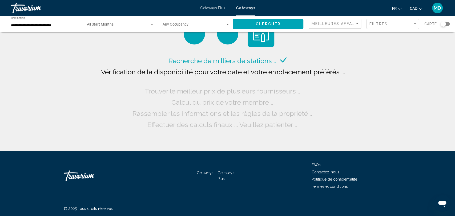
click at [54, 24] on input "**********" at bounding box center [45, 25] width 68 height 4
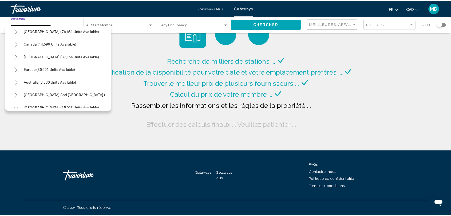
scroll to position [25, 0]
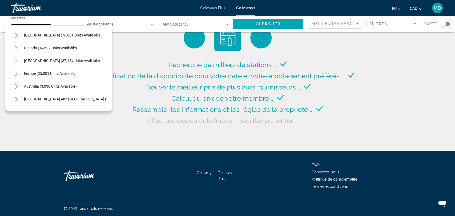
click at [15, 62] on icon "Toggle Caribbean & Atlantic Islands (37,154 units available)" at bounding box center [16, 60] width 4 height 5
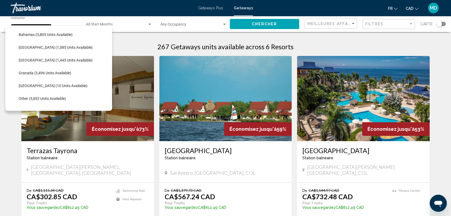
scroll to position [90, 0]
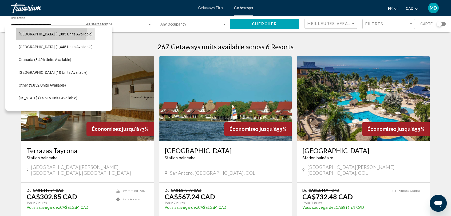
click at [38, 30] on button "Cayman Islands (1,085 units available)" at bounding box center [55, 34] width 79 height 12
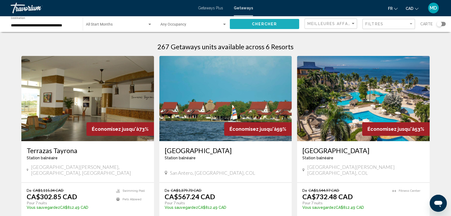
click at [249, 19] on button "Chercher" at bounding box center [264, 24] width 69 height 10
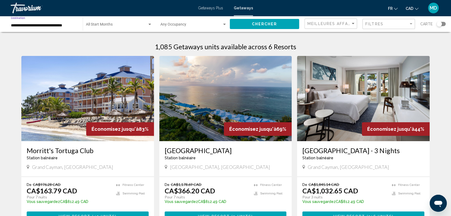
click at [51, 25] on input "**********" at bounding box center [44, 25] width 66 height 4
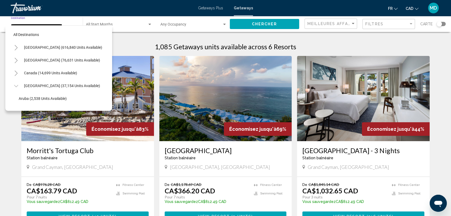
scroll to position [59, 0]
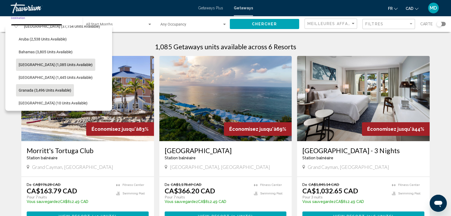
click at [57, 89] on span "Granada (3,496 units available)" at bounding box center [45, 90] width 53 height 4
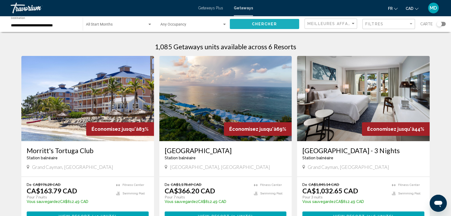
click at [270, 23] on span "Chercher" at bounding box center [263, 24] width 25 height 4
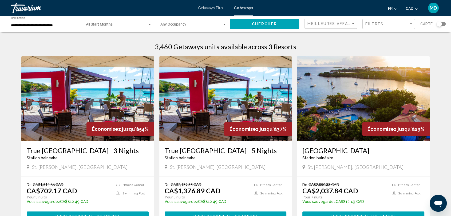
click at [62, 20] on div "**********" at bounding box center [44, 24] width 66 height 15
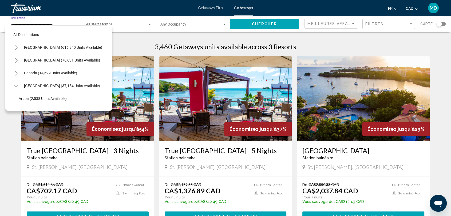
scroll to position [85, 0]
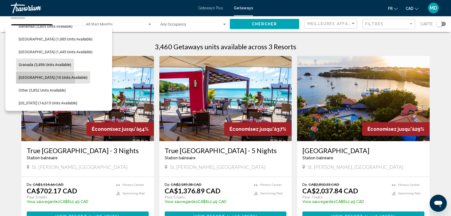
click at [45, 81] on button "Martinique (10 units available)" at bounding box center [53, 77] width 74 height 12
type input "**********"
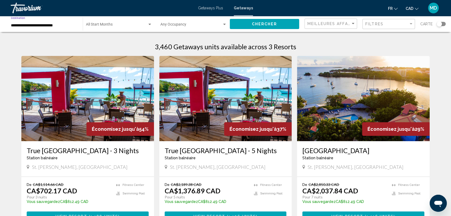
click at [253, 24] on span "Chercher" at bounding box center [263, 24] width 25 height 4
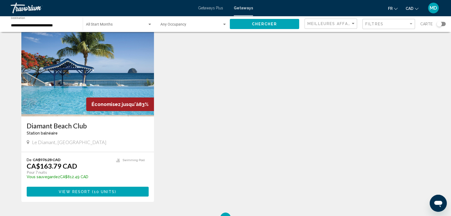
scroll to position [25, 0]
click at [103, 55] on img "Main content" at bounding box center [87, 73] width 133 height 85
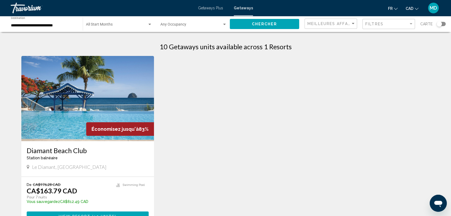
click at [32, 20] on div "**********" at bounding box center [44, 24] width 66 height 15
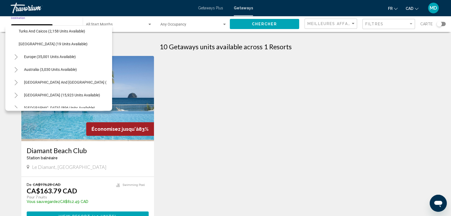
scroll to position [206, 0]
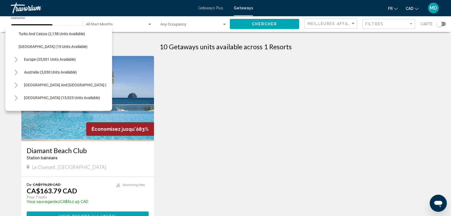
click at [16, 61] on icon "Toggle Europe (35,001 units available)" at bounding box center [16, 59] width 3 height 5
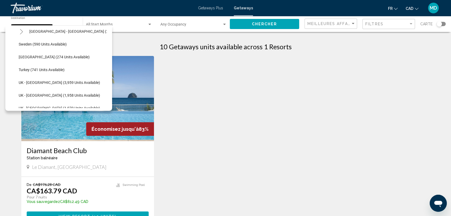
scroll to position [465, 0]
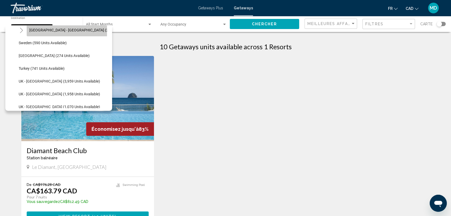
click at [53, 33] on button "Spain - Canary Islands (2,562 units available)" at bounding box center [86, 30] width 118 height 12
type input "**********"
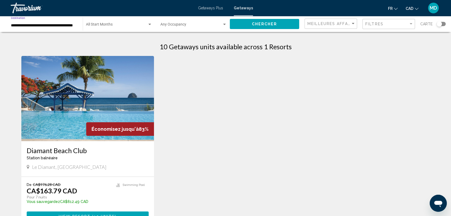
click at [256, 24] on span "Chercher" at bounding box center [263, 24] width 25 height 4
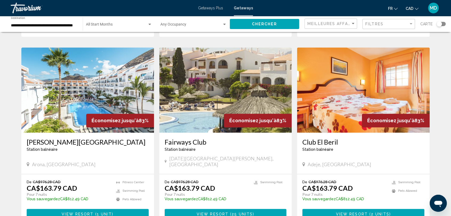
scroll to position [587, 0]
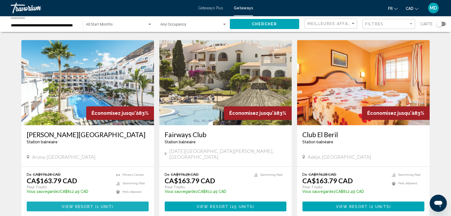
click at [90, 205] on span "View Resort" at bounding box center [78, 207] width 32 height 4
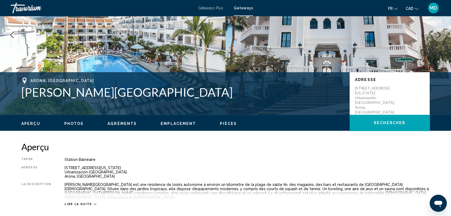
scroll to position [61, 0]
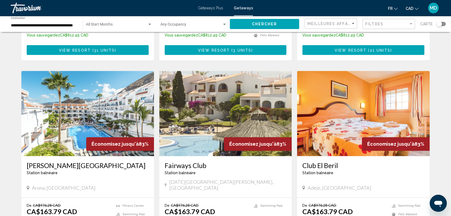
scroll to position [573, 0]
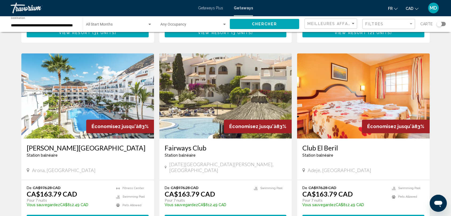
click at [89, 216] on span "View Resort" at bounding box center [78, 220] width 32 height 4
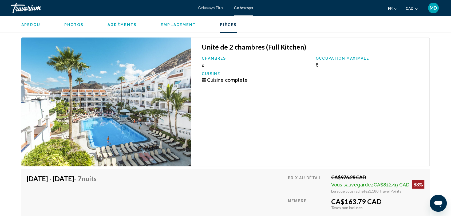
scroll to position [853, 0]
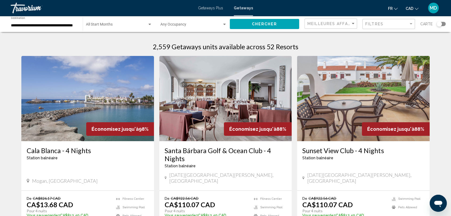
click at [55, 26] on input "**********" at bounding box center [44, 25] width 66 height 4
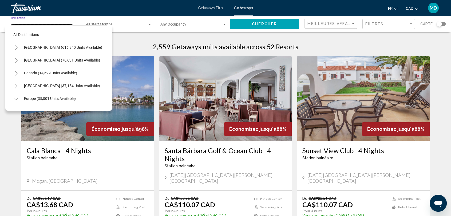
scroll to position [264, 4]
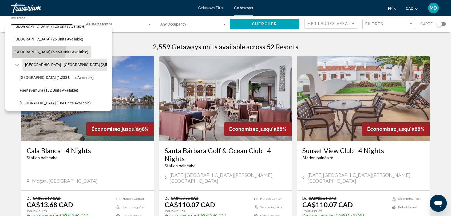
click at [36, 47] on button "Spain (6,559 units available)" at bounding box center [51, 52] width 79 height 12
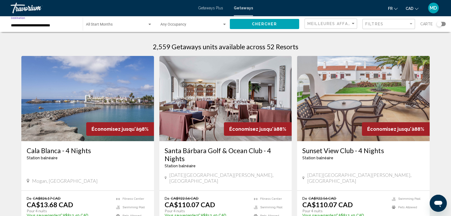
click at [49, 21] on div "**********" at bounding box center [44, 24] width 66 height 15
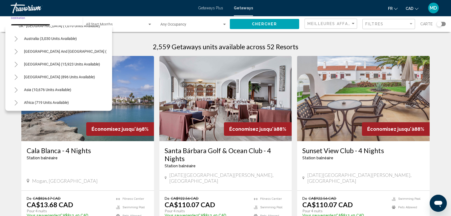
scroll to position [449, 0]
click at [15, 74] on icon "Toggle Asia (10,676 units available)" at bounding box center [16, 76] width 4 height 5
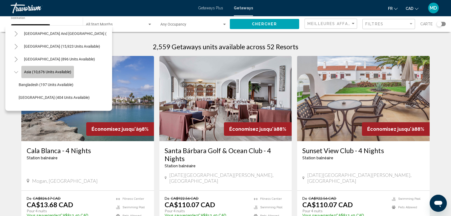
click at [40, 71] on span "Asia (10,676 units available)" at bounding box center [47, 72] width 47 height 4
type input "**********"
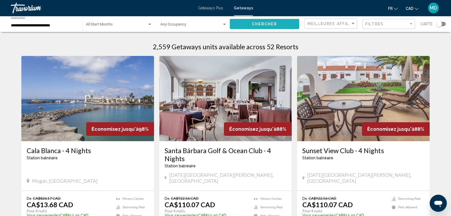
click at [272, 26] on span "Chercher" at bounding box center [263, 24] width 25 height 4
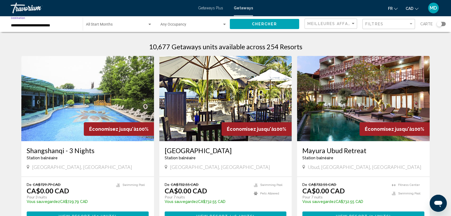
click at [51, 27] on input "**********" at bounding box center [44, 25] width 66 height 4
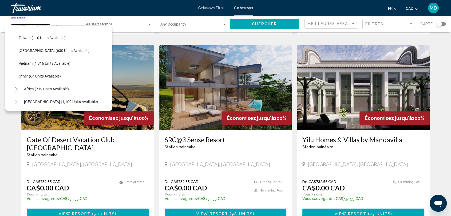
scroll to position [397, 0]
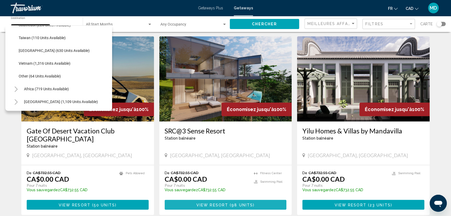
click at [221, 200] on button "View Resort ( 98 units )" at bounding box center [226, 205] width 122 height 10
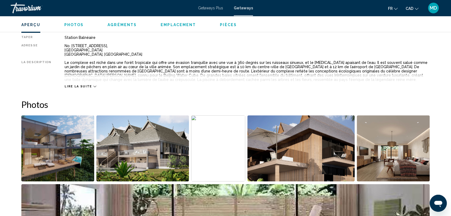
scroll to position [193, 0]
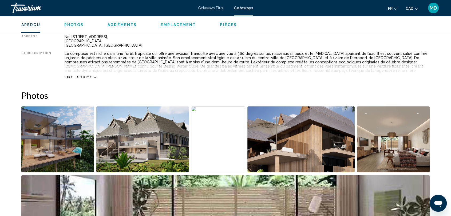
click at [84, 76] on span "Lire la suite" at bounding box center [78, 77] width 27 height 3
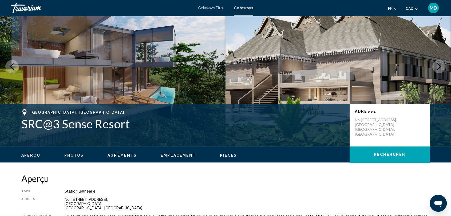
scroll to position [0, 0]
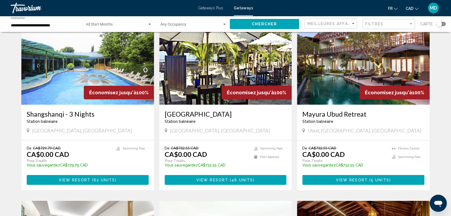
scroll to position [35, 0]
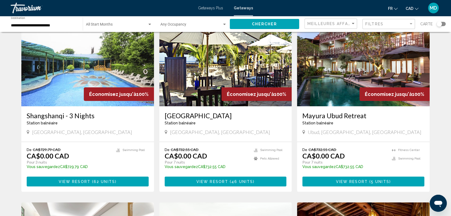
click at [346, 64] on img "Main content" at bounding box center [363, 63] width 133 height 85
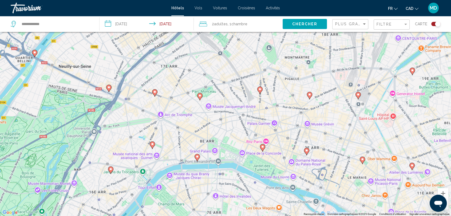
scroll to position [64, 0]
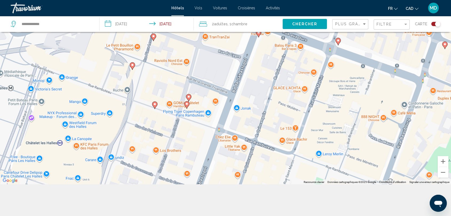
click at [437, 23] on div "Toggle map" at bounding box center [437, 23] width 5 height 5
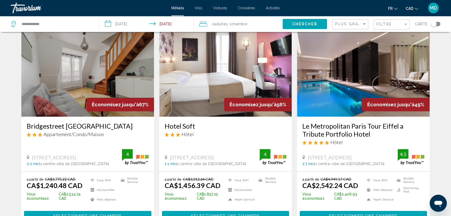
scroll to position [14, 0]
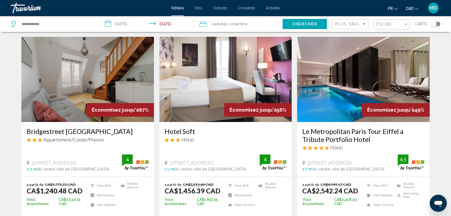
click at [109, 78] on img "Main content" at bounding box center [87, 79] width 133 height 85
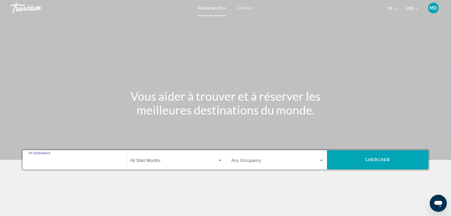
click at [84, 160] on input "Destination All Destinations" at bounding box center [75, 161] width 92 height 5
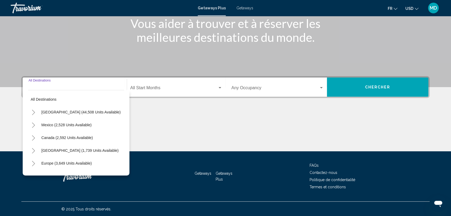
scroll to position [38, 7]
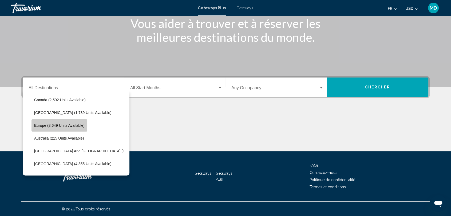
click at [49, 125] on span "Europe (3,649 units available)" at bounding box center [59, 125] width 50 height 4
type input "**********"
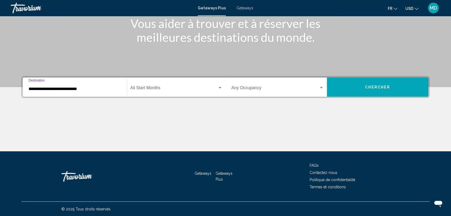
click at [52, 88] on input "**********" at bounding box center [75, 89] width 92 height 5
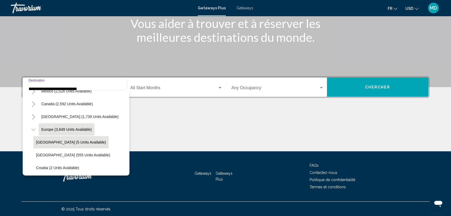
scroll to position [94, 9]
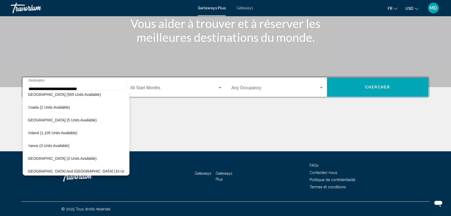
click at [249, 6] on span "Getaways" at bounding box center [244, 8] width 17 height 4
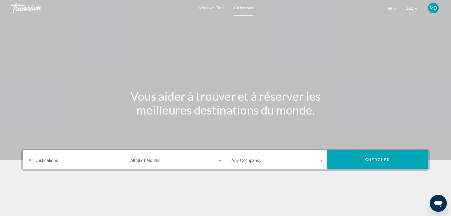
click at [79, 159] on input "Destination All Destinations" at bounding box center [75, 161] width 92 height 5
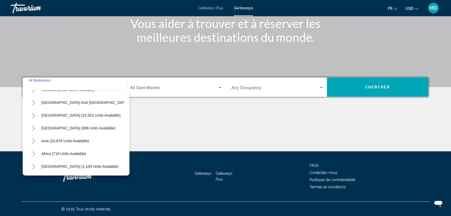
scroll to position [91, 0]
click at [34, 149] on button "Toggle Africa (719 units available)" at bounding box center [33, 154] width 11 height 11
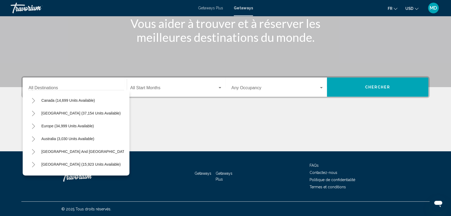
scroll to position [36, 0]
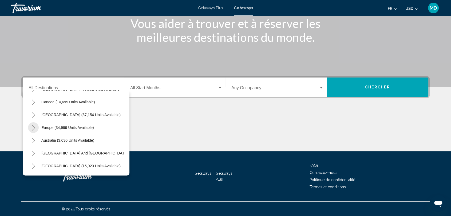
click at [32, 126] on icon "Toggle Europe (34,999 units available)" at bounding box center [33, 127] width 4 height 5
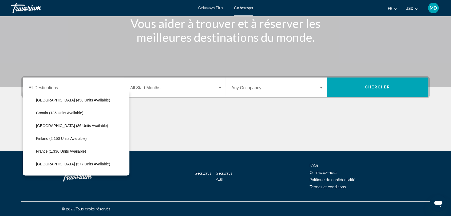
scroll to position [102, 0]
click at [50, 145] on button "France (1,336 units available)" at bounding box center [60, 151] width 55 height 12
type input "**********"
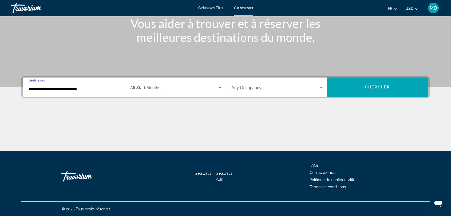
click at [208, 87] on span "Search widget" at bounding box center [173, 89] width 87 height 5
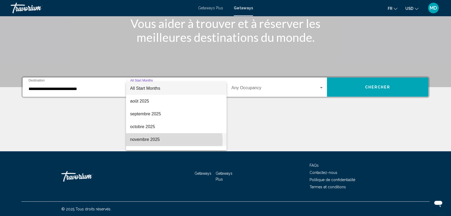
click at [171, 141] on span "novembre 2025" at bounding box center [176, 139] width 92 height 13
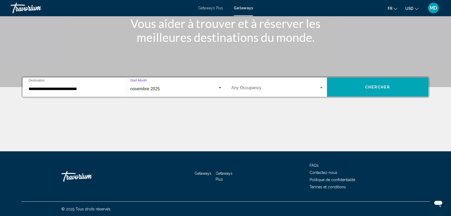
click at [369, 87] on span "Chercher" at bounding box center [377, 87] width 25 height 4
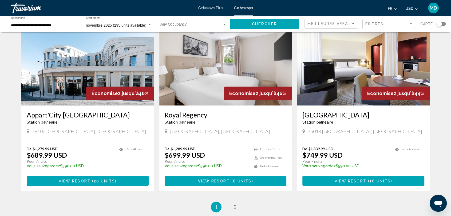
scroll to position [589, 0]
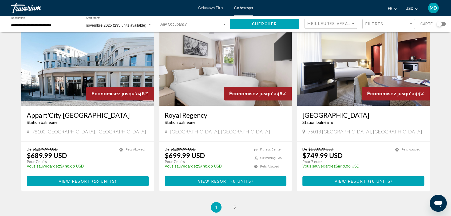
click at [355, 179] on span "View Resort" at bounding box center [350, 181] width 32 height 4
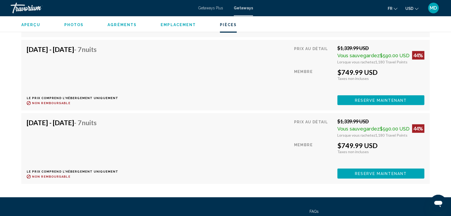
scroll to position [1059, 0]
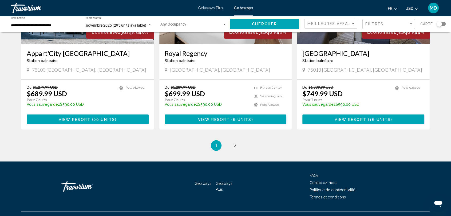
scroll to position [653, 0]
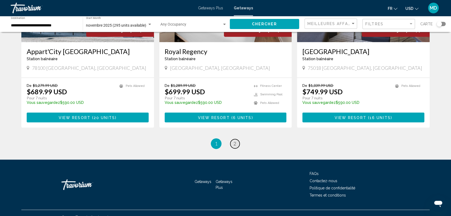
click at [233, 139] on link "page 2" at bounding box center [234, 143] width 9 height 9
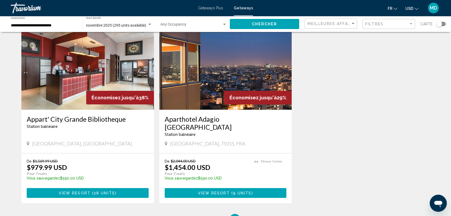
scroll to position [19, 0]
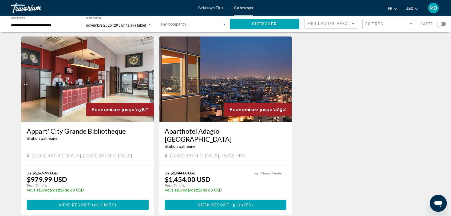
click at [86, 203] on span "View Resort" at bounding box center [75, 205] width 32 height 4
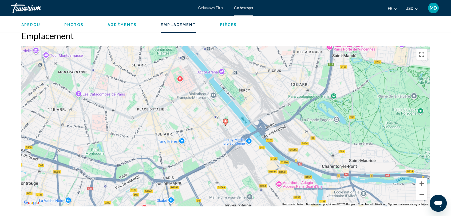
scroll to position [542, 0]
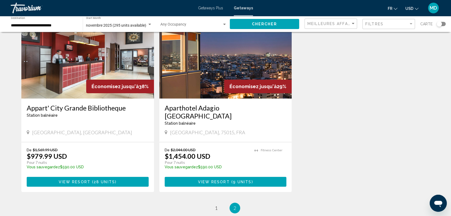
scroll to position [43, 0]
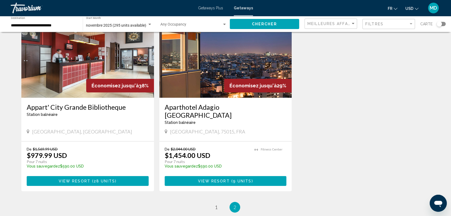
click at [227, 179] on span "View Resort" at bounding box center [214, 181] width 32 height 4
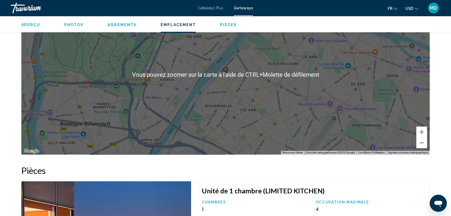
scroll to position [651, 0]
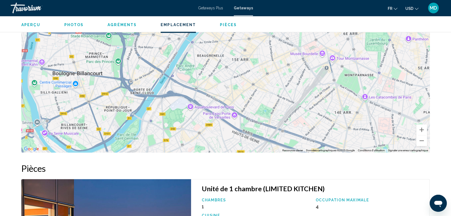
drag, startPoint x: 269, startPoint y: 120, endPoint x: 261, endPoint y: 67, distance: 53.1
click at [261, 67] on div "Pour activer le glissement avec le clavier, appuyez sur Alt+Entrée. Une fois ce…" at bounding box center [225, 73] width 408 height 160
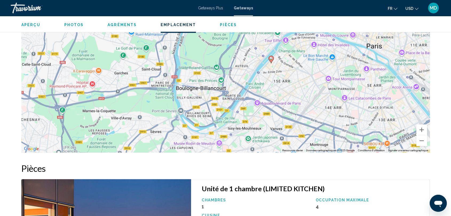
drag, startPoint x: 215, startPoint y: 102, endPoint x: 253, endPoint y: 116, distance: 40.3
click at [253, 116] on div "Pour activer le glissement avec le clavier, appuyez sur Alt+Entrée. Une fois ce…" at bounding box center [225, 73] width 408 height 160
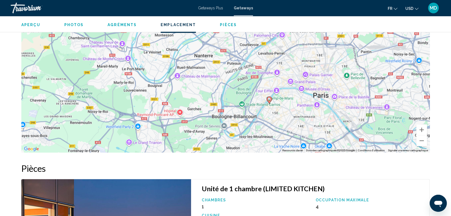
drag, startPoint x: 309, startPoint y: 69, endPoint x: 295, endPoint y: 109, distance: 42.6
click at [295, 109] on div "Pour activer le glissement avec le clavier, appuyez sur Alt+Entrée. Une fois ce…" at bounding box center [225, 73] width 408 height 160
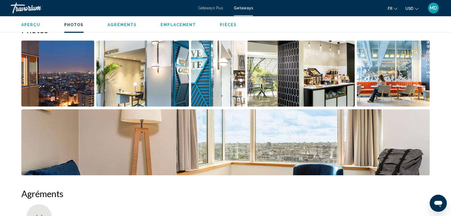
scroll to position [250, 0]
